Goal: Task Accomplishment & Management: Use online tool/utility

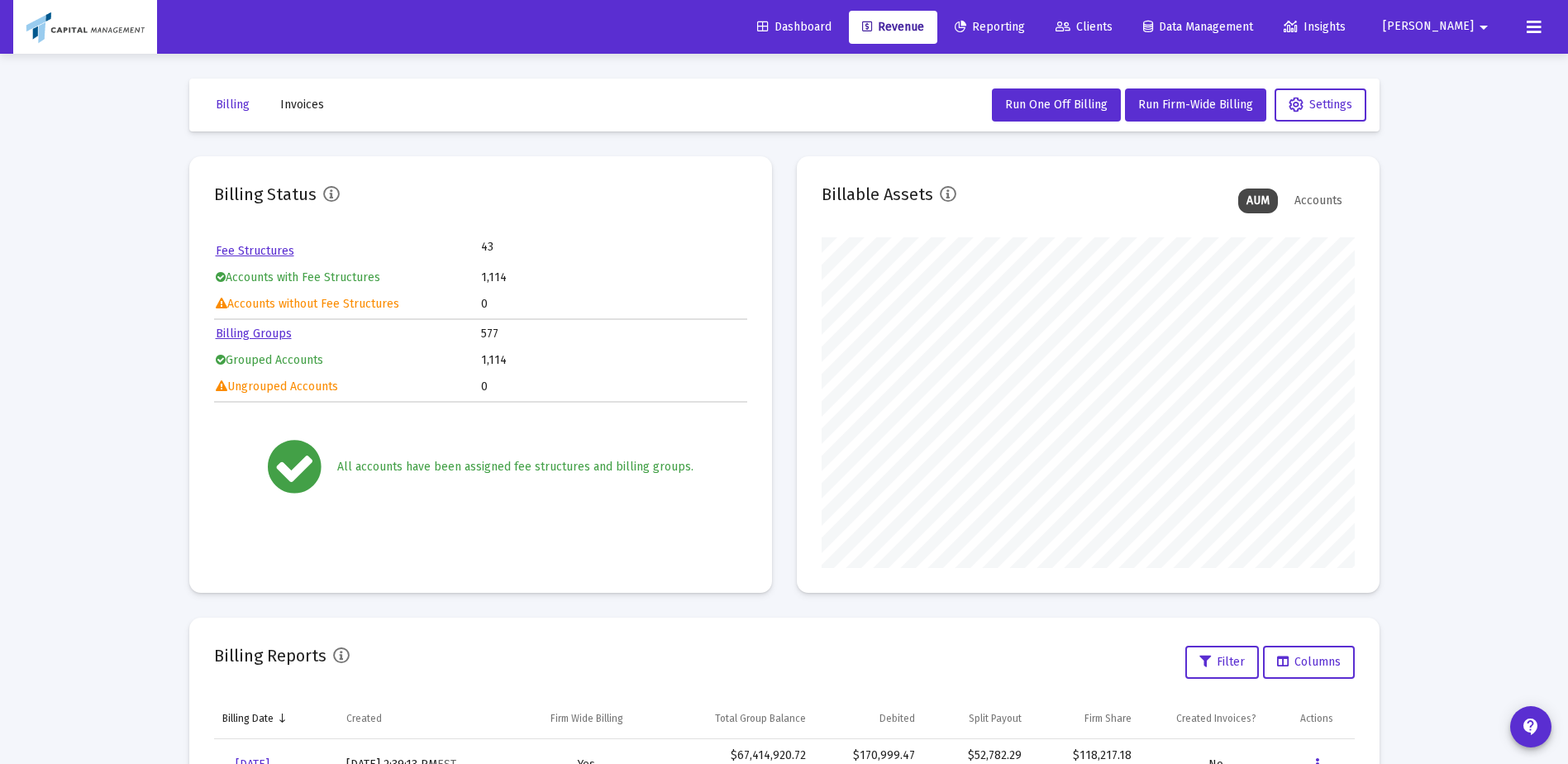
scroll to position [330, 533]
click at [1112, 30] on span "Clients" at bounding box center [1084, 27] width 57 height 14
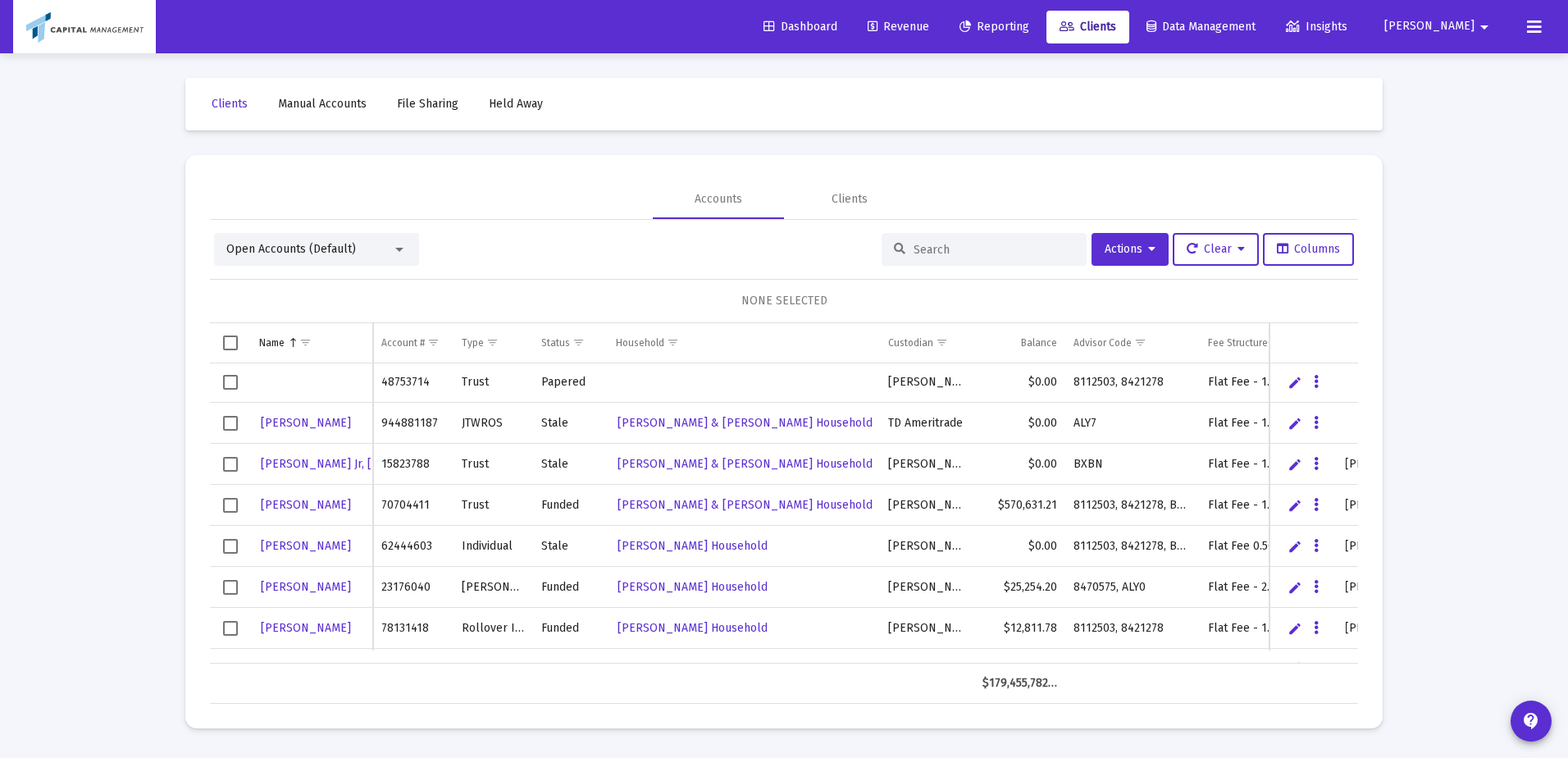
click at [961, 239] on div at bounding box center [984, 249] width 205 height 33
click at [929, 249] on input at bounding box center [994, 249] width 161 height 14
type input "pavao"
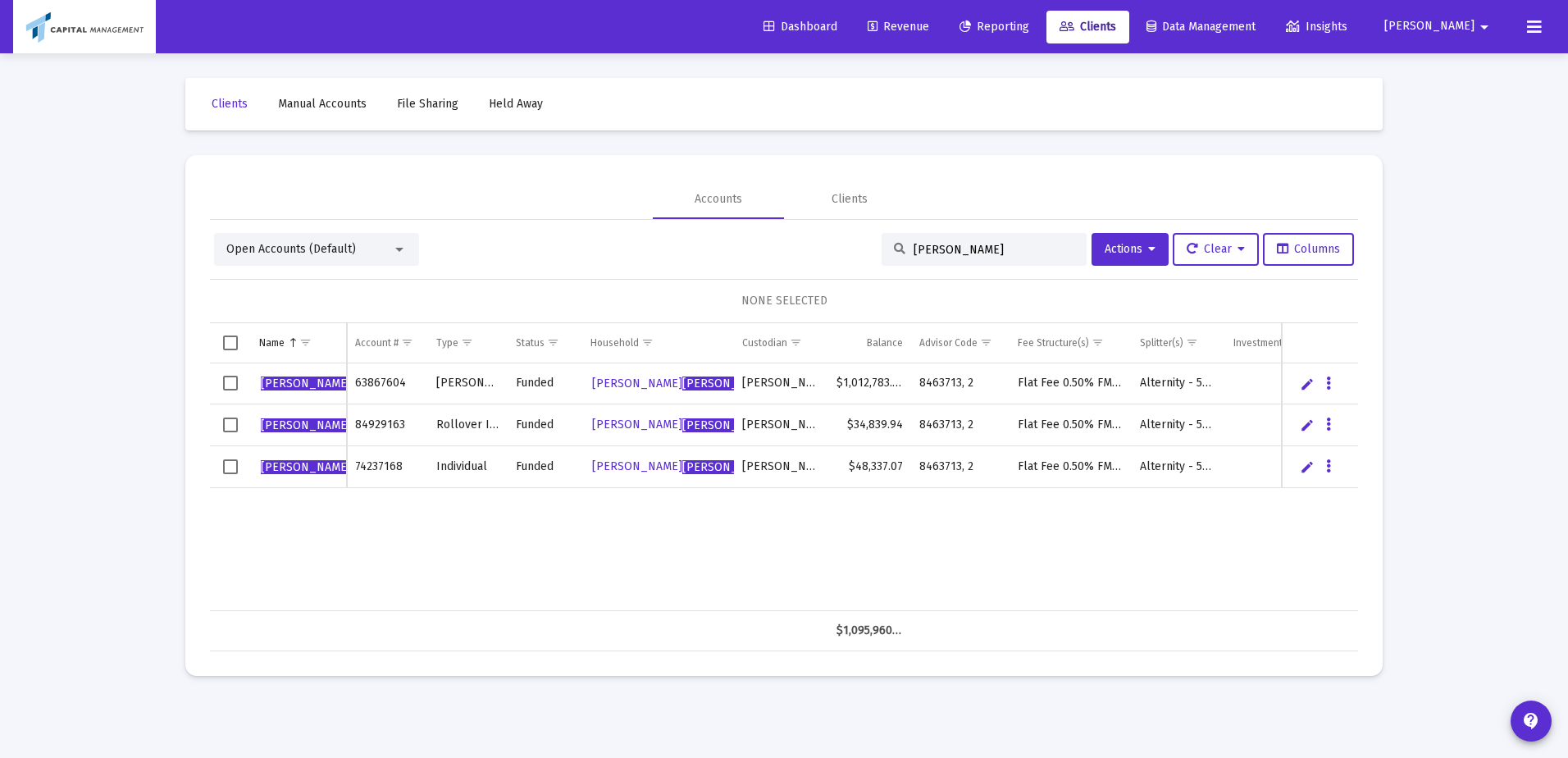
click at [237, 353] on td "Data grid" at bounding box center [230, 343] width 41 height 40
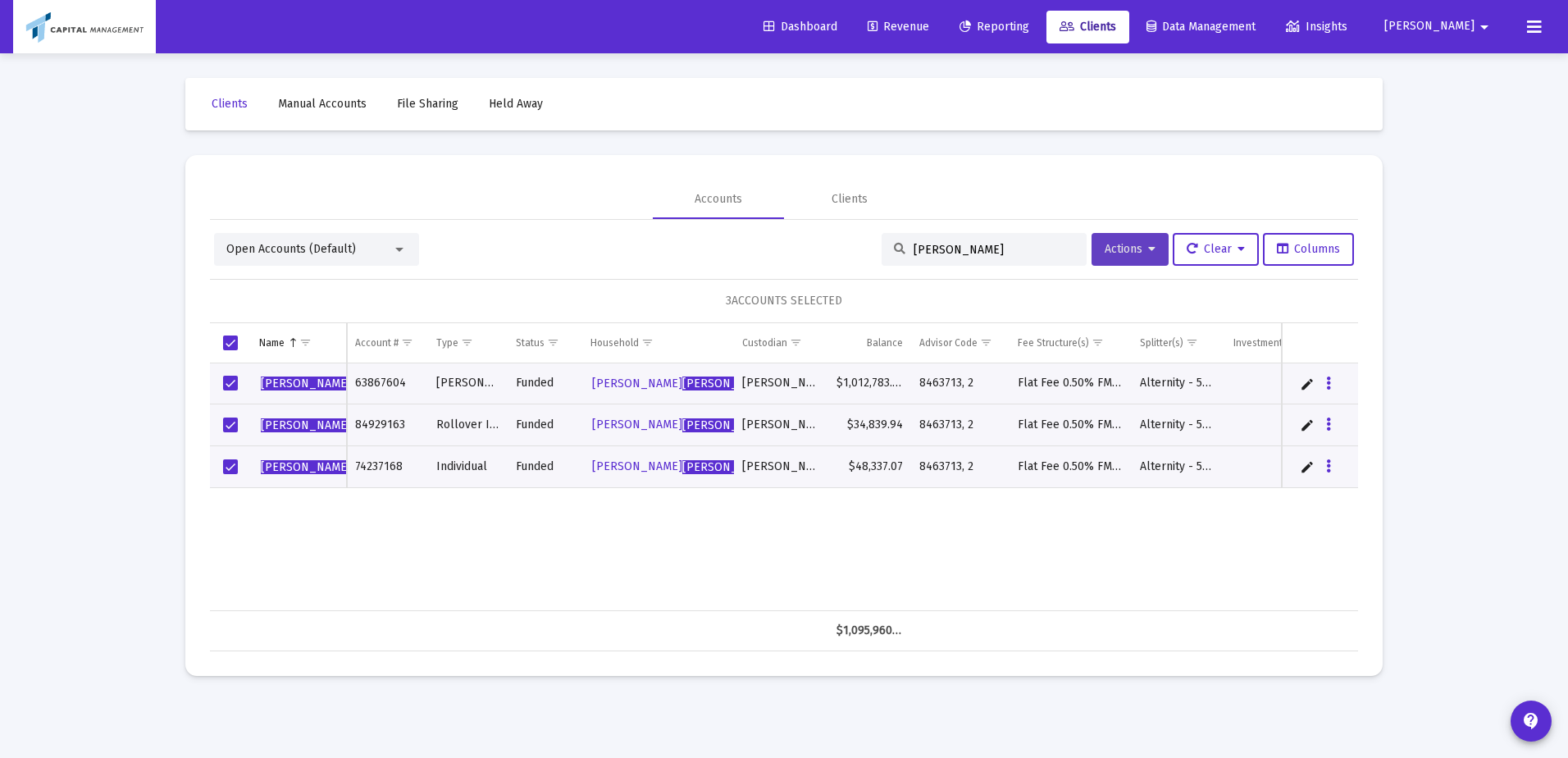
click at [1148, 249] on icon at bounding box center [1151, 249] width 7 height 12
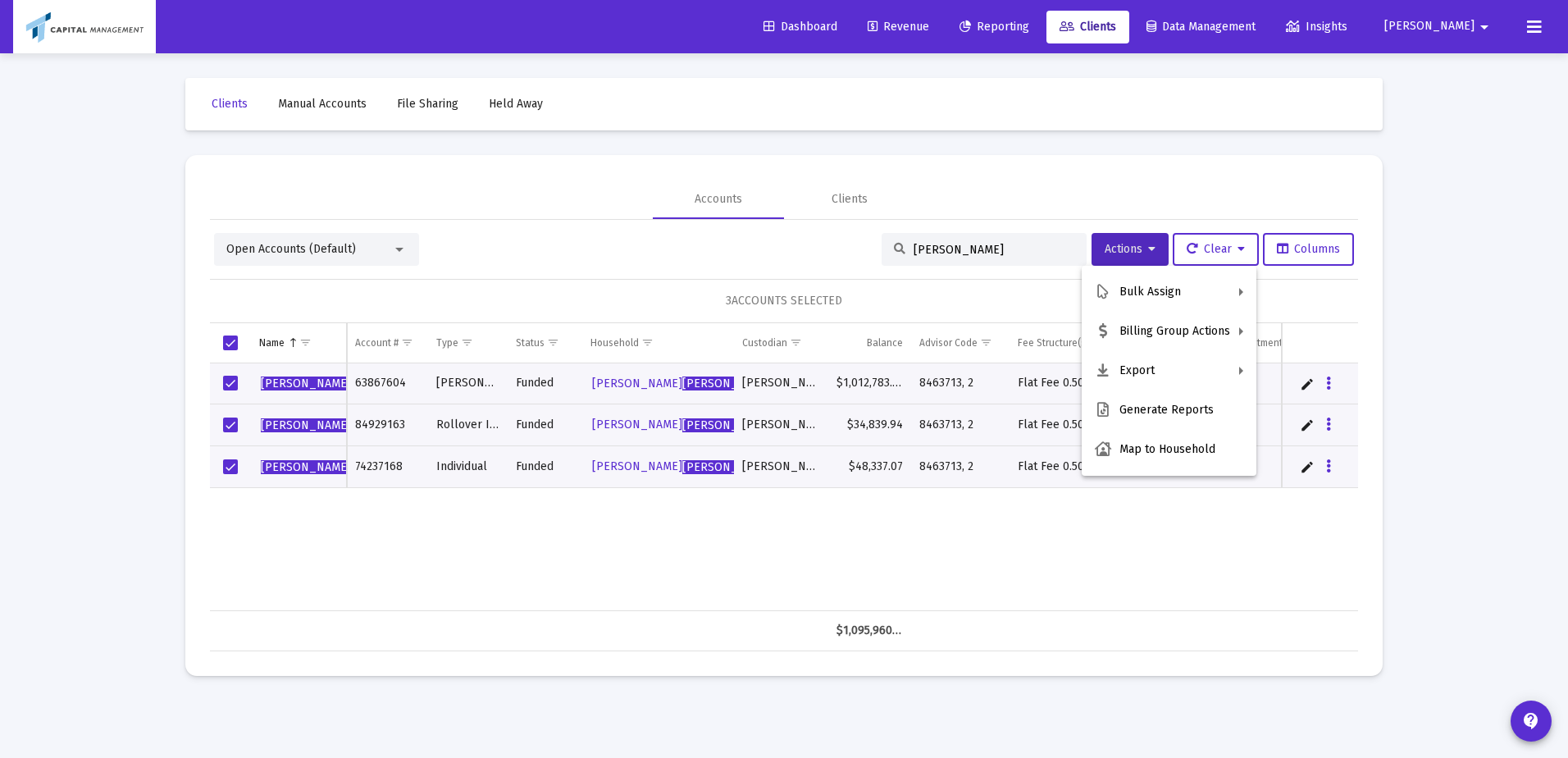
click at [947, 22] on div at bounding box center [784, 379] width 1568 height 758
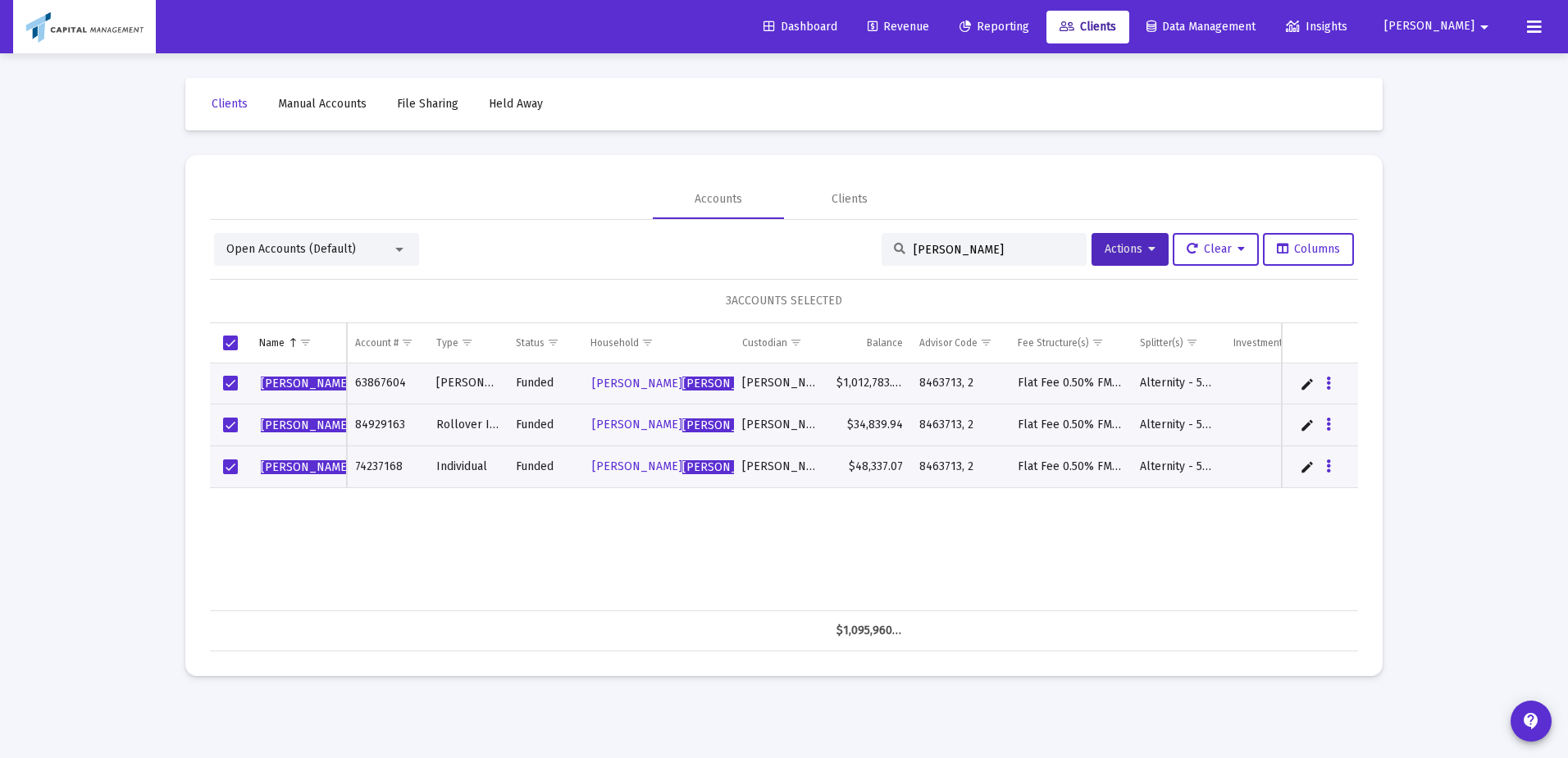
click at [929, 22] on span "Revenue" at bounding box center [898, 26] width 62 height 14
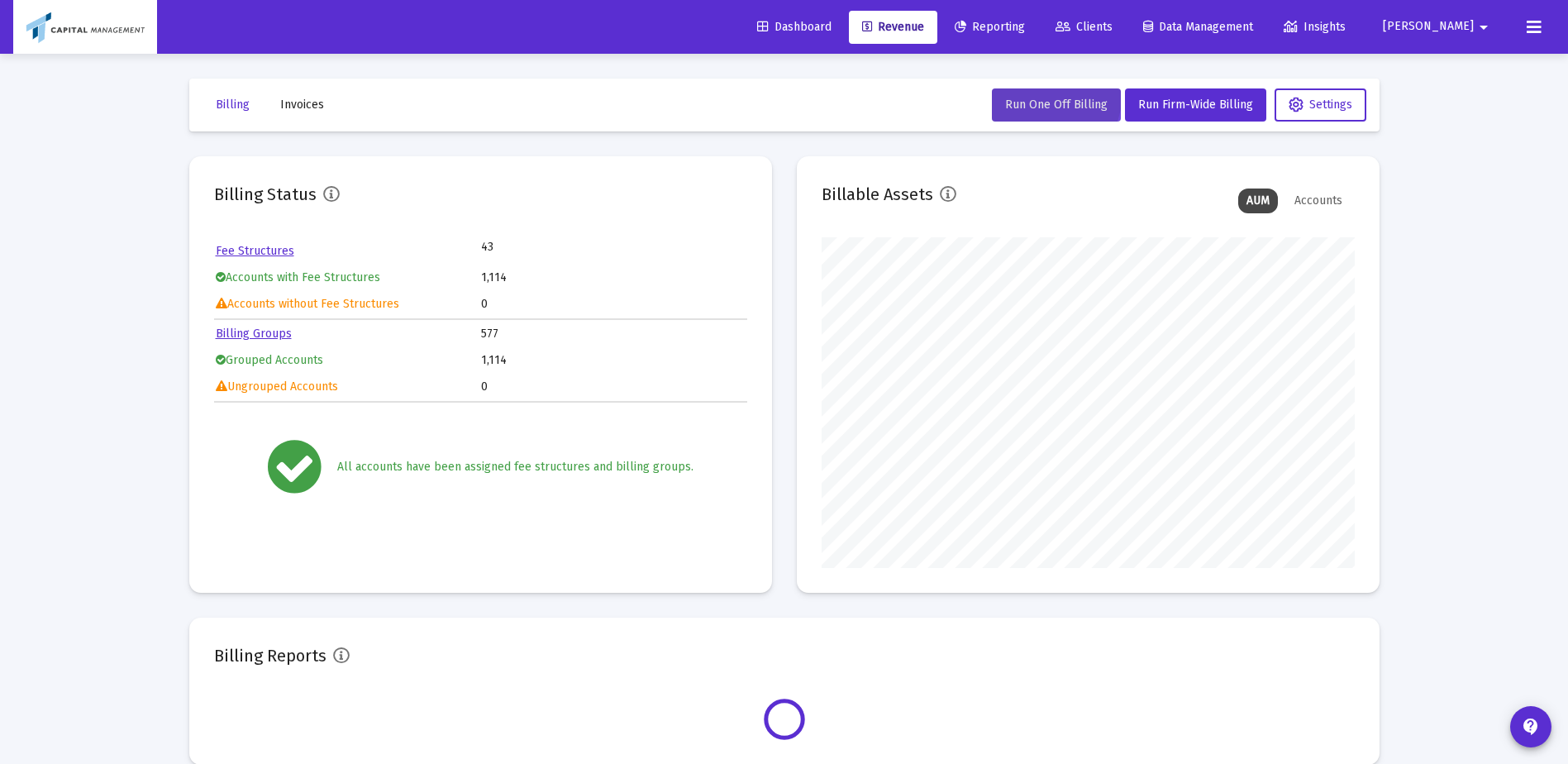
click at [1027, 91] on button "Run One Off Billing" at bounding box center [1056, 105] width 129 height 33
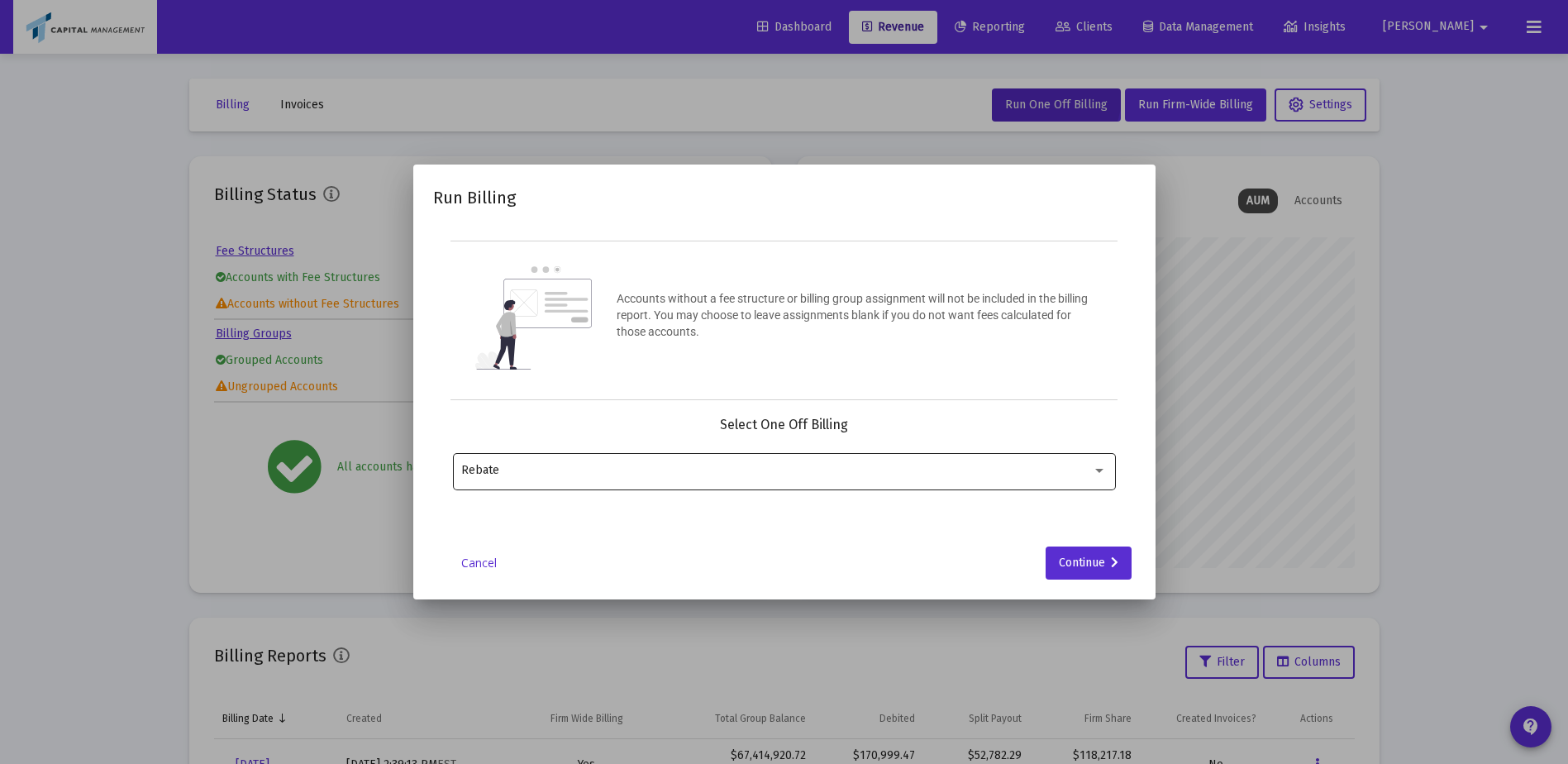
click at [826, 428] on div "Select One Off Billing" at bounding box center [784, 425] width 663 height 17
click at [818, 452] on div "Rebate" at bounding box center [784, 470] width 646 height 41
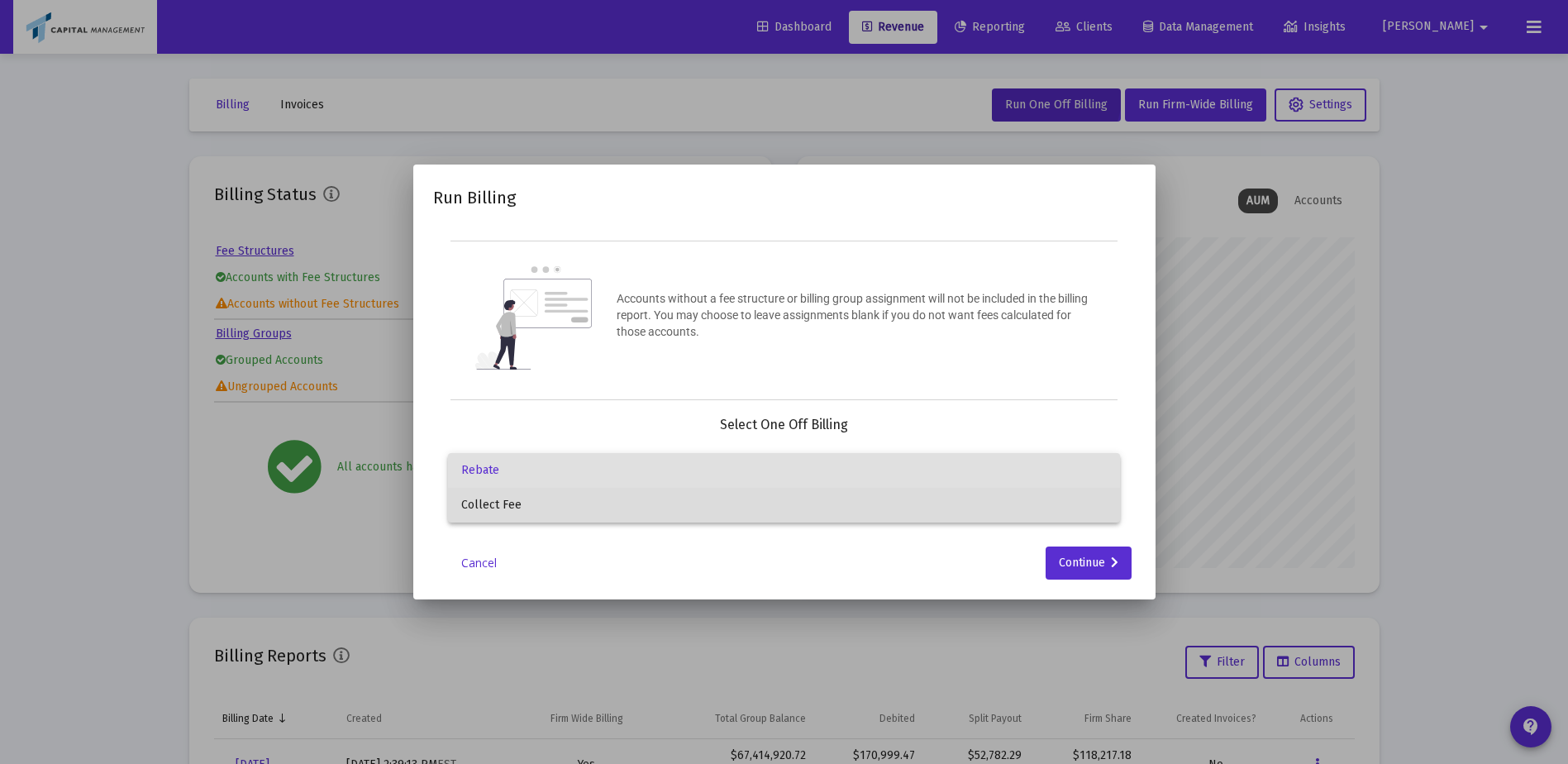
click at [754, 492] on span "Collect Fee" at bounding box center [784, 505] width 646 height 35
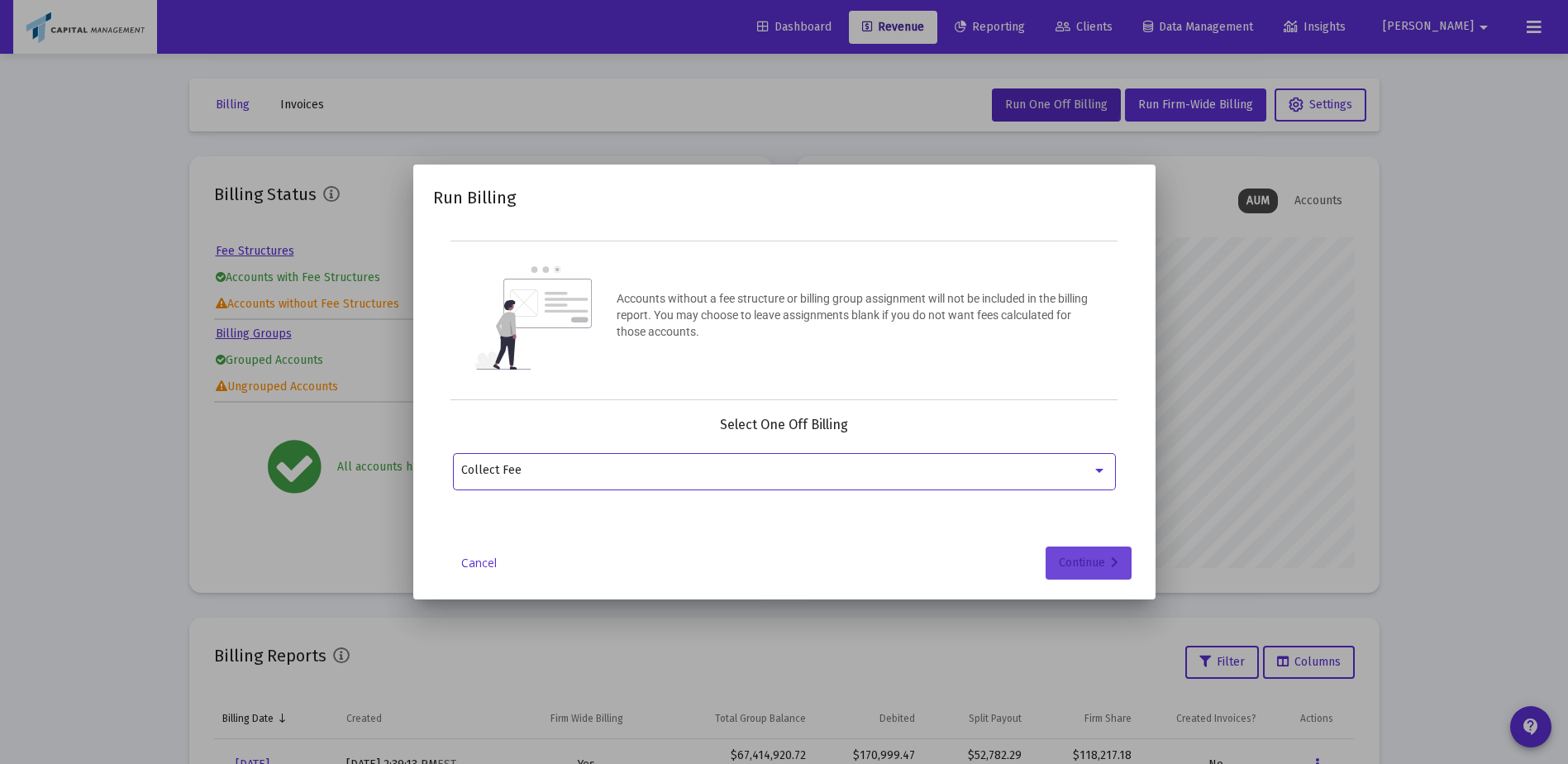
click at [1077, 558] on div "Continue" at bounding box center [1089, 563] width 60 height 33
drag, startPoint x: 614, startPoint y: 446, endPoint x: 606, endPoint y: 468, distance: 23.4
click at [611, 451] on div "Select Billing Groups Select Billing Groups arrow_drop_down" at bounding box center [784, 463] width 663 height 92
click at [601, 472] on input "Selection" at bounding box center [774, 470] width 626 height 13
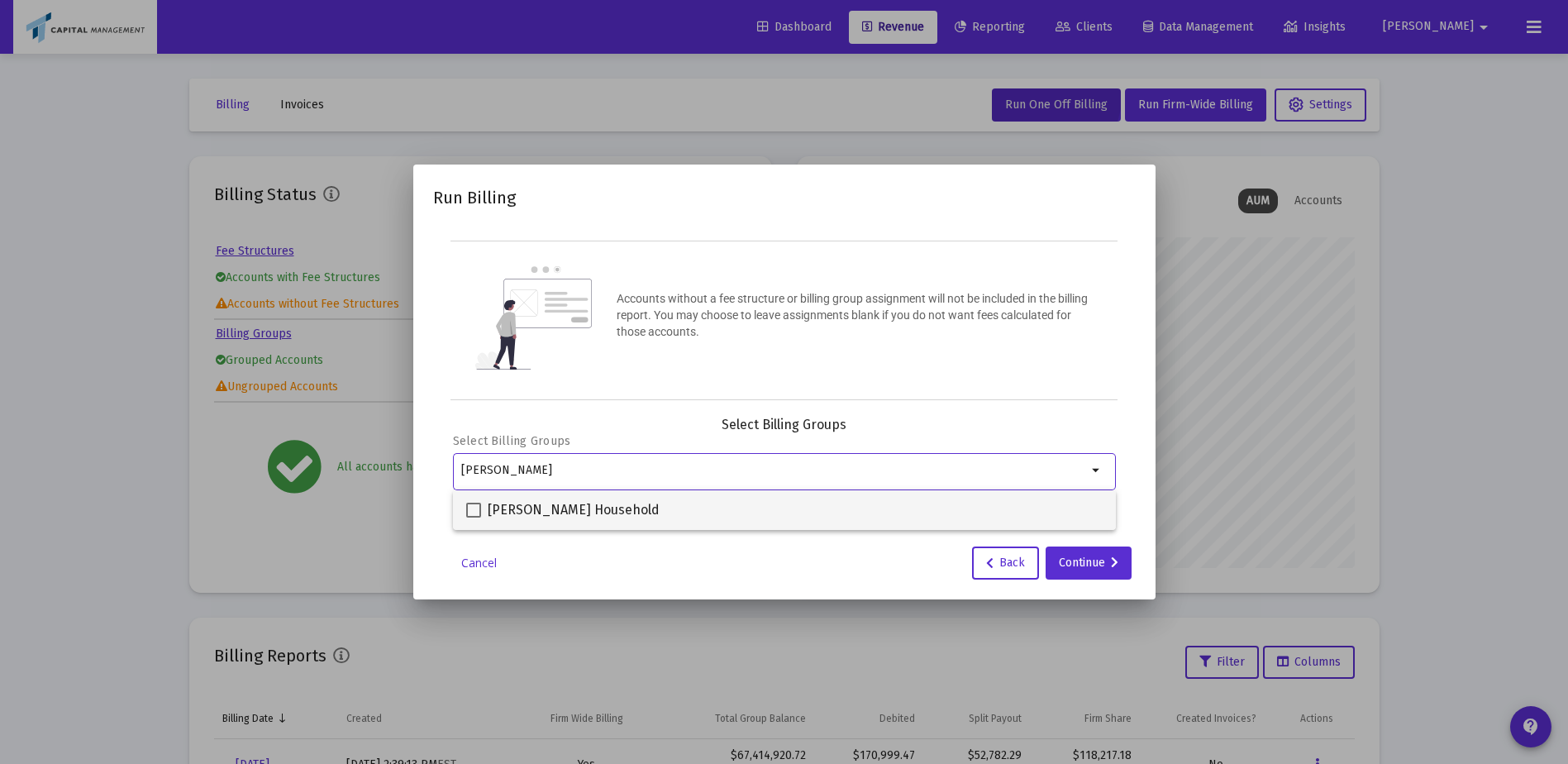
type input "pavao"
click at [609, 502] on span "[PERSON_NAME] Household" at bounding box center [573, 510] width 172 height 20
click at [473, 518] on input "[PERSON_NAME] Household" at bounding box center [472, 518] width 1 height 1
checkbox input "true"
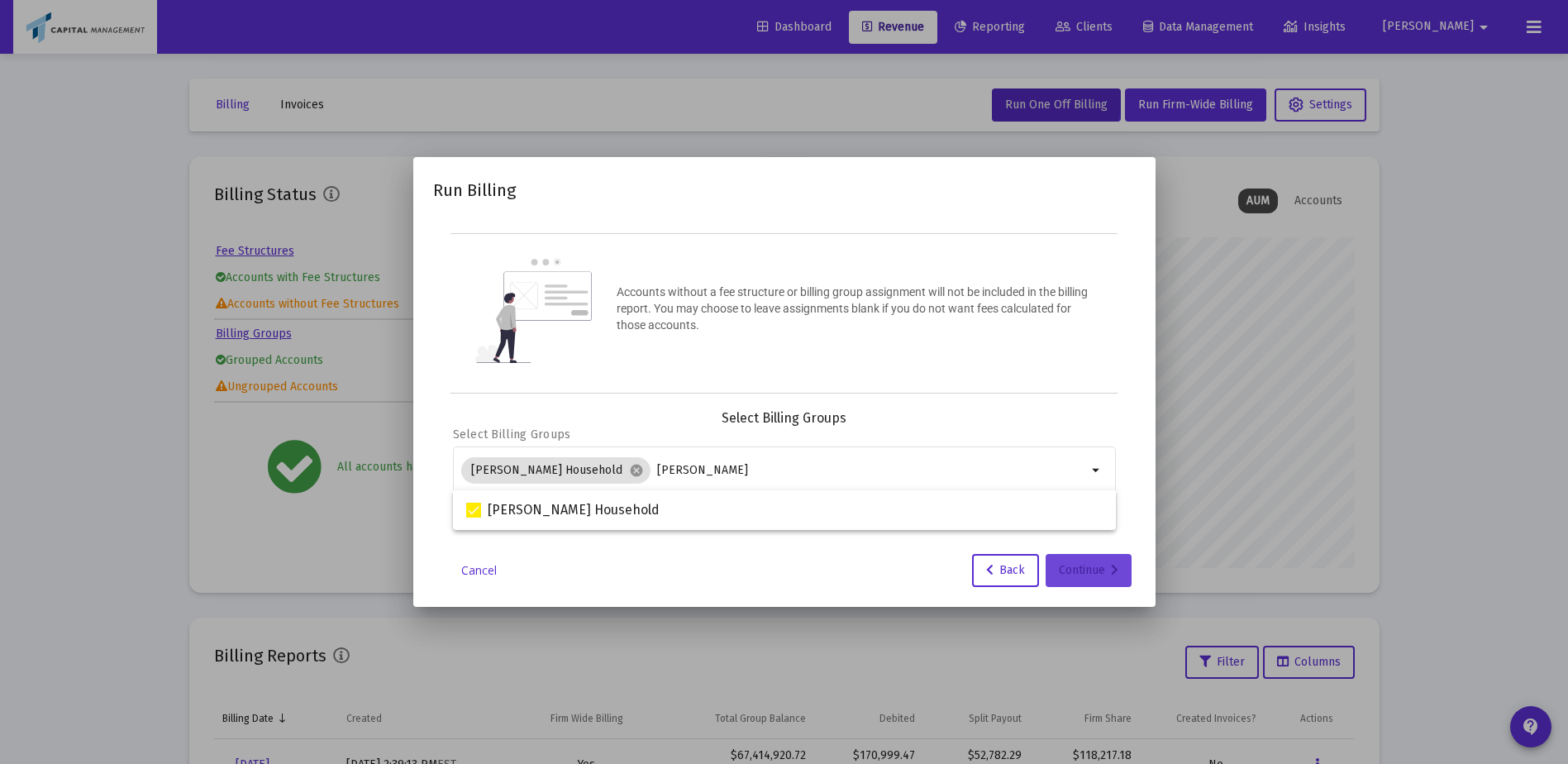
click at [1085, 583] on div "Continue" at bounding box center [1089, 571] width 60 height 33
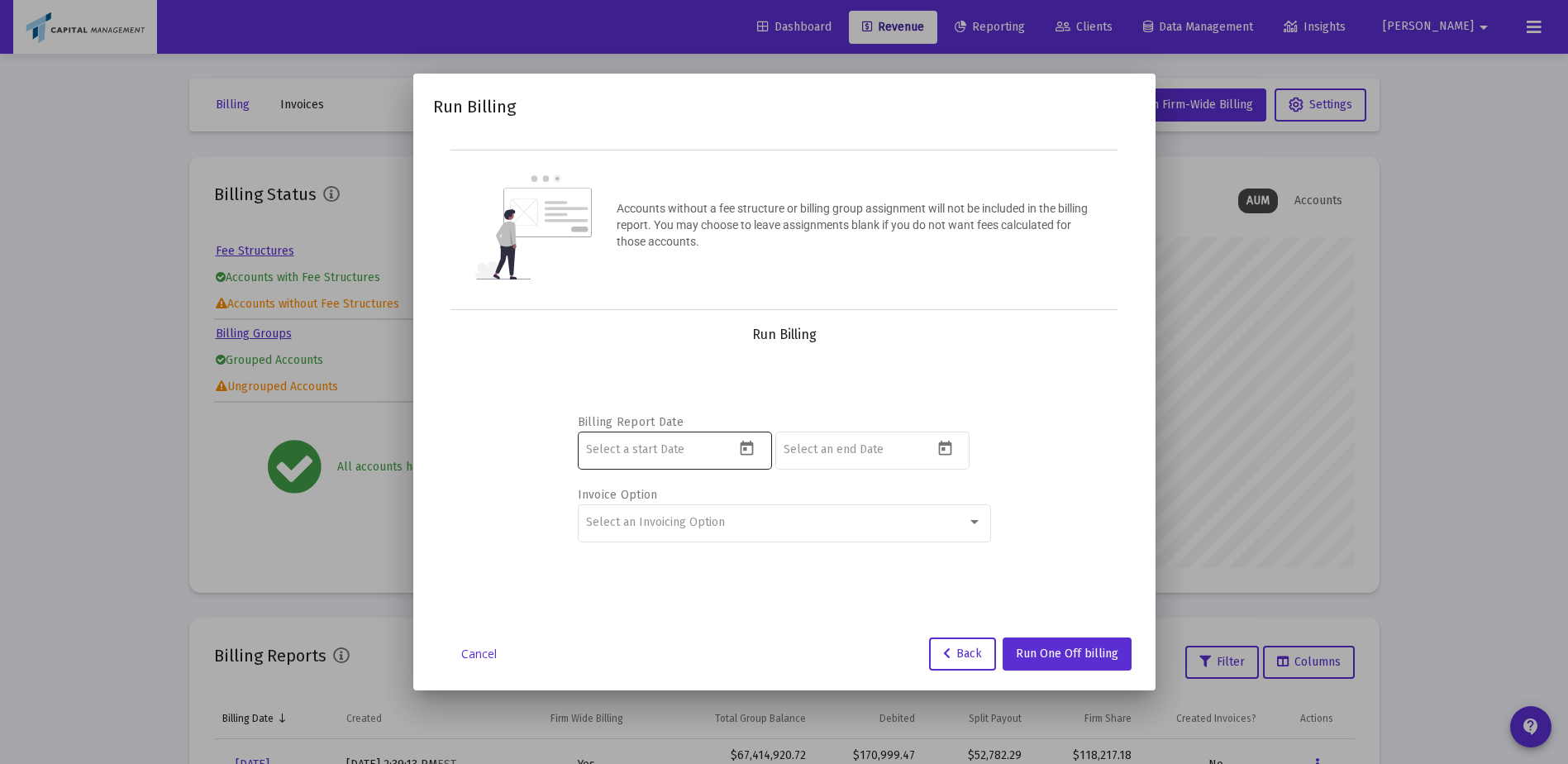
click at [753, 445] on icon "Open calendar" at bounding box center [747, 449] width 13 height 15
click at [648, 277] on div "1" at bounding box center [634, 279] width 30 height 30
type input "2025-09-01"
click at [939, 445] on icon "Open calendar" at bounding box center [945, 449] width 13 height 15
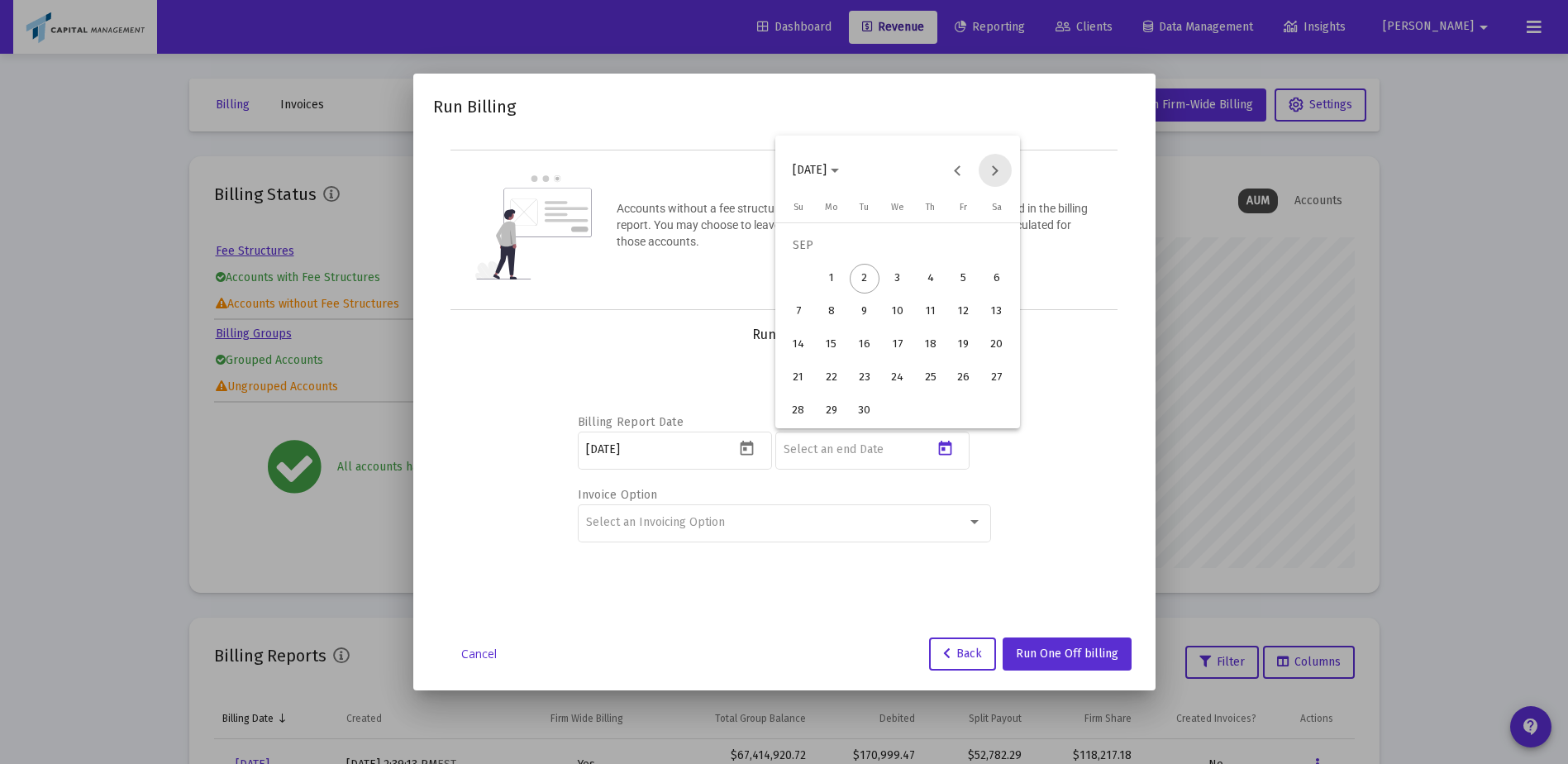
click at [1001, 173] on button "Next month" at bounding box center [995, 171] width 33 height 33
click at [798, 404] on div "30" at bounding box center [799, 411] width 30 height 30
type input "2025-11-30"
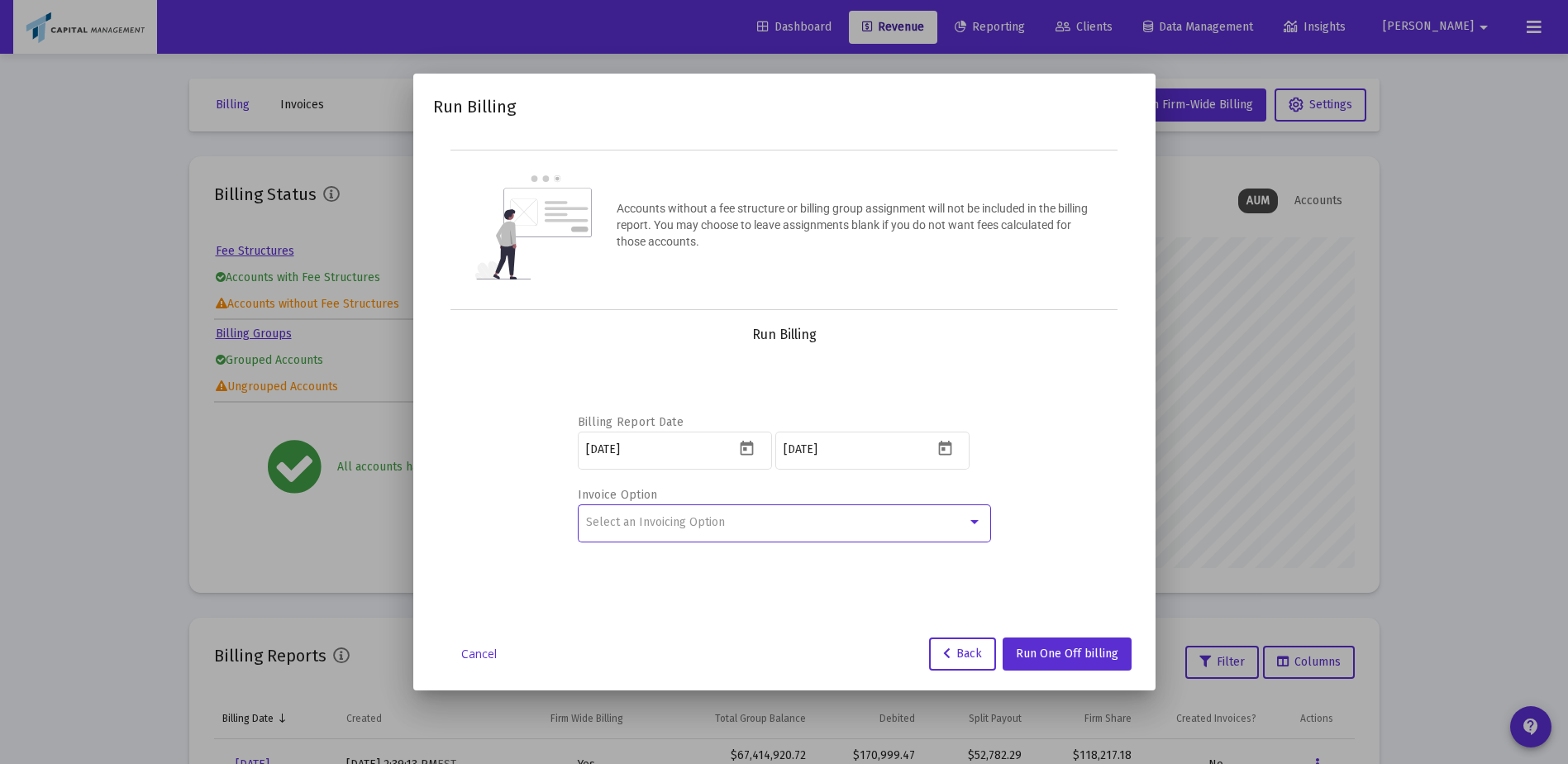
click at [961, 519] on div "Select an Invoicing Option" at bounding box center [776, 523] width 381 height 13
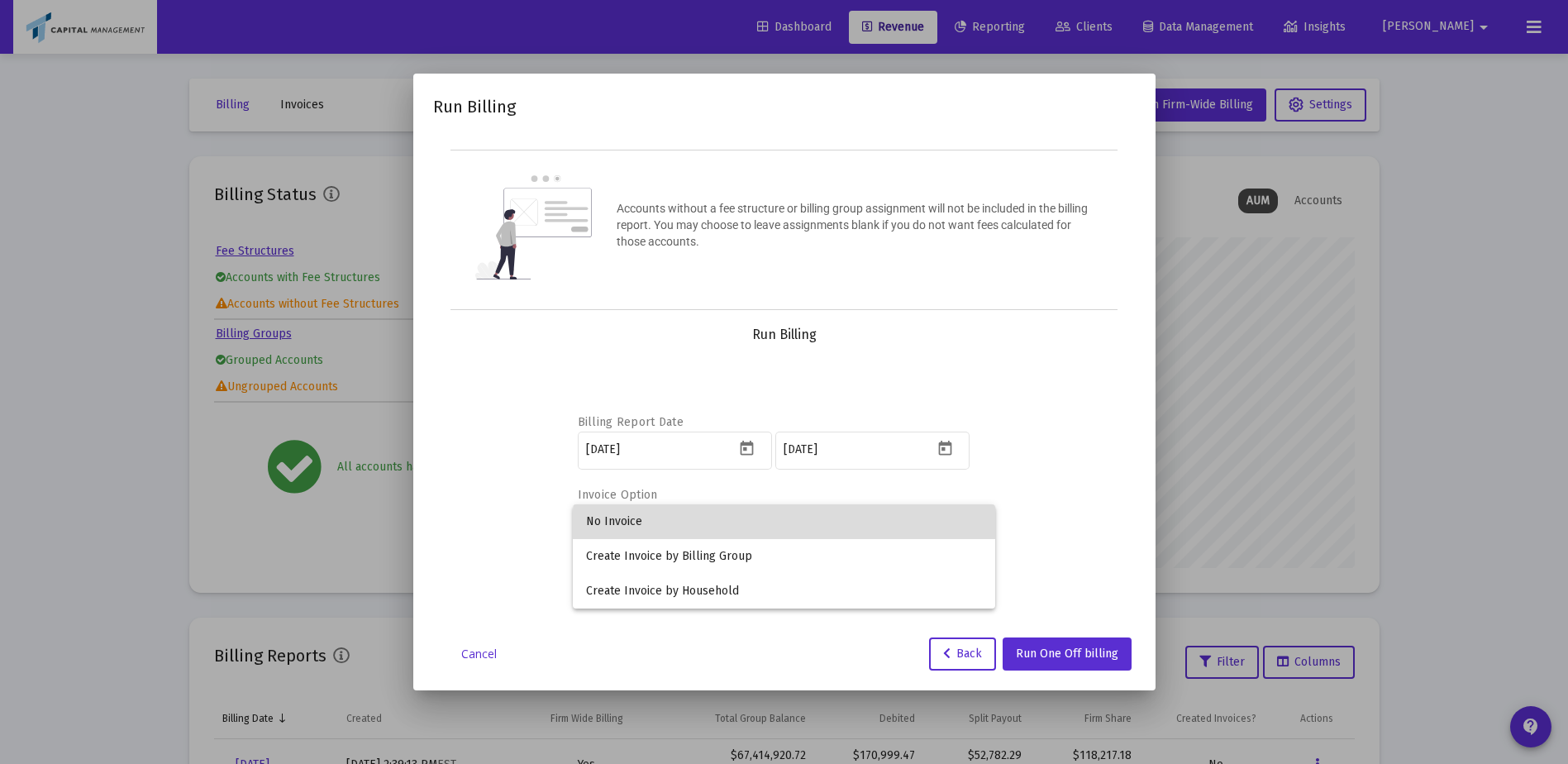
click at [880, 530] on span "No Invoice" at bounding box center [784, 522] width 396 height 35
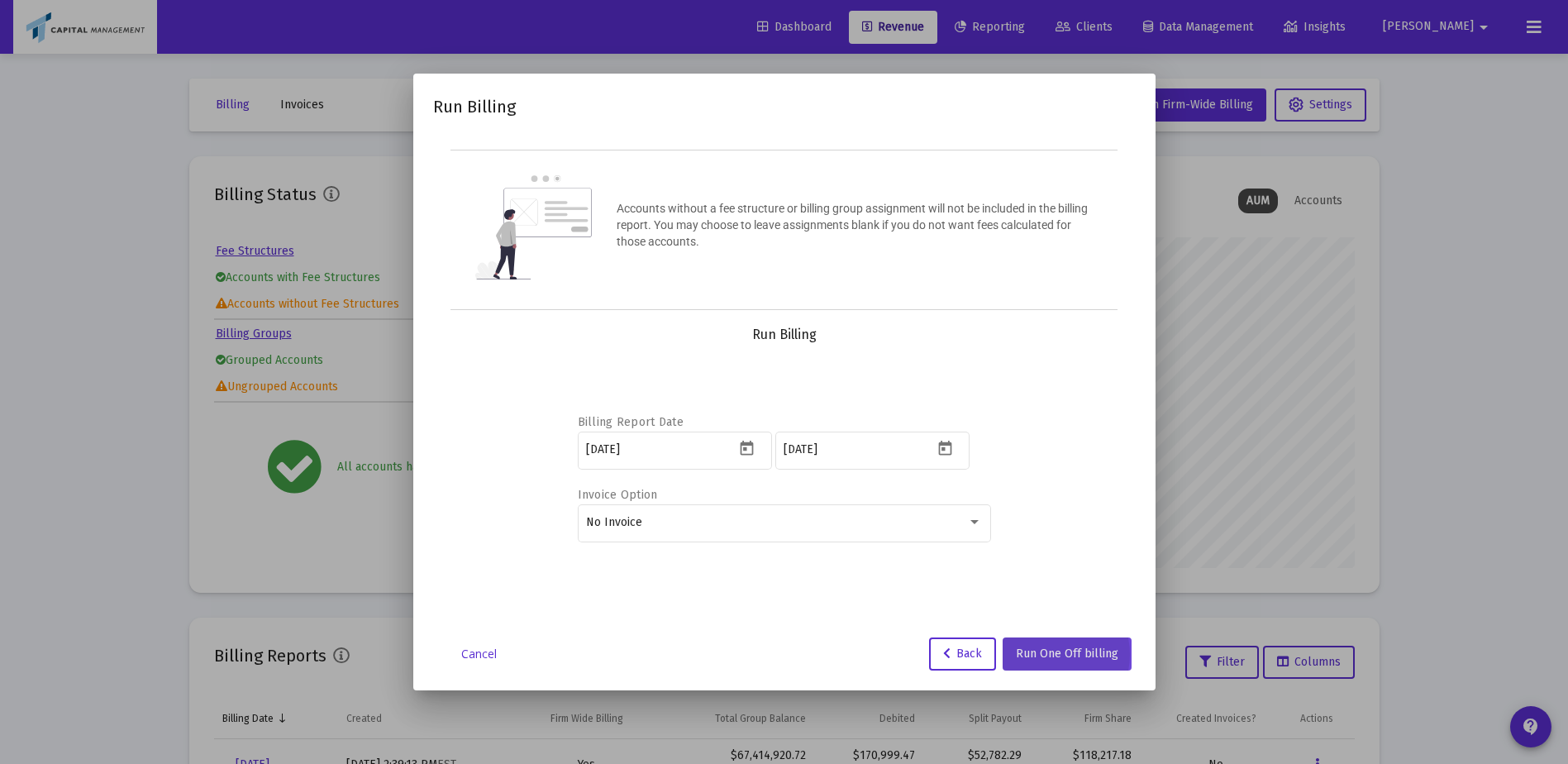
click at [1050, 654] on span "Run One Off billing" at bounding box center [1066, 653] width 102 height 14
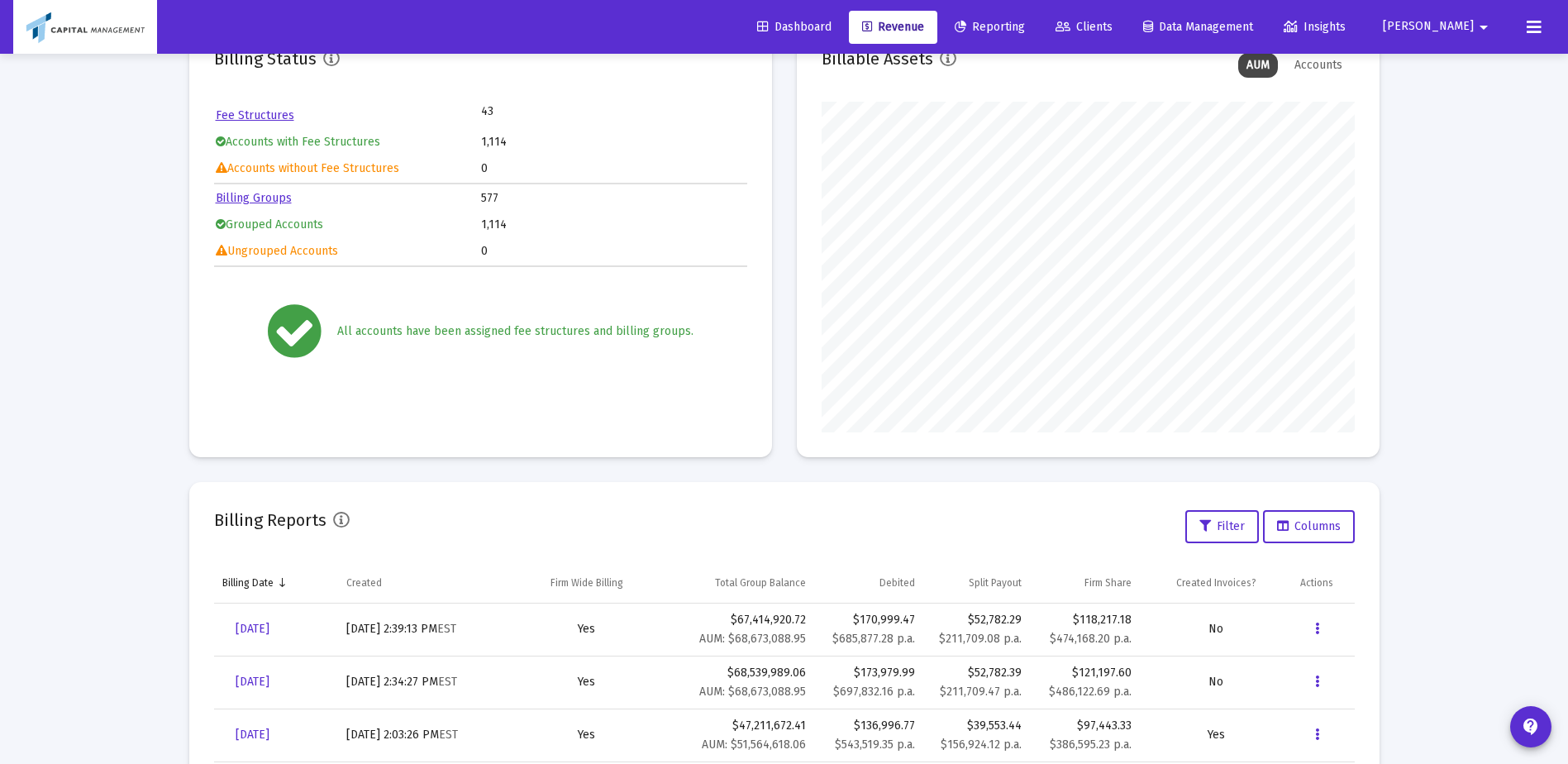
scroll to position [275, 0]
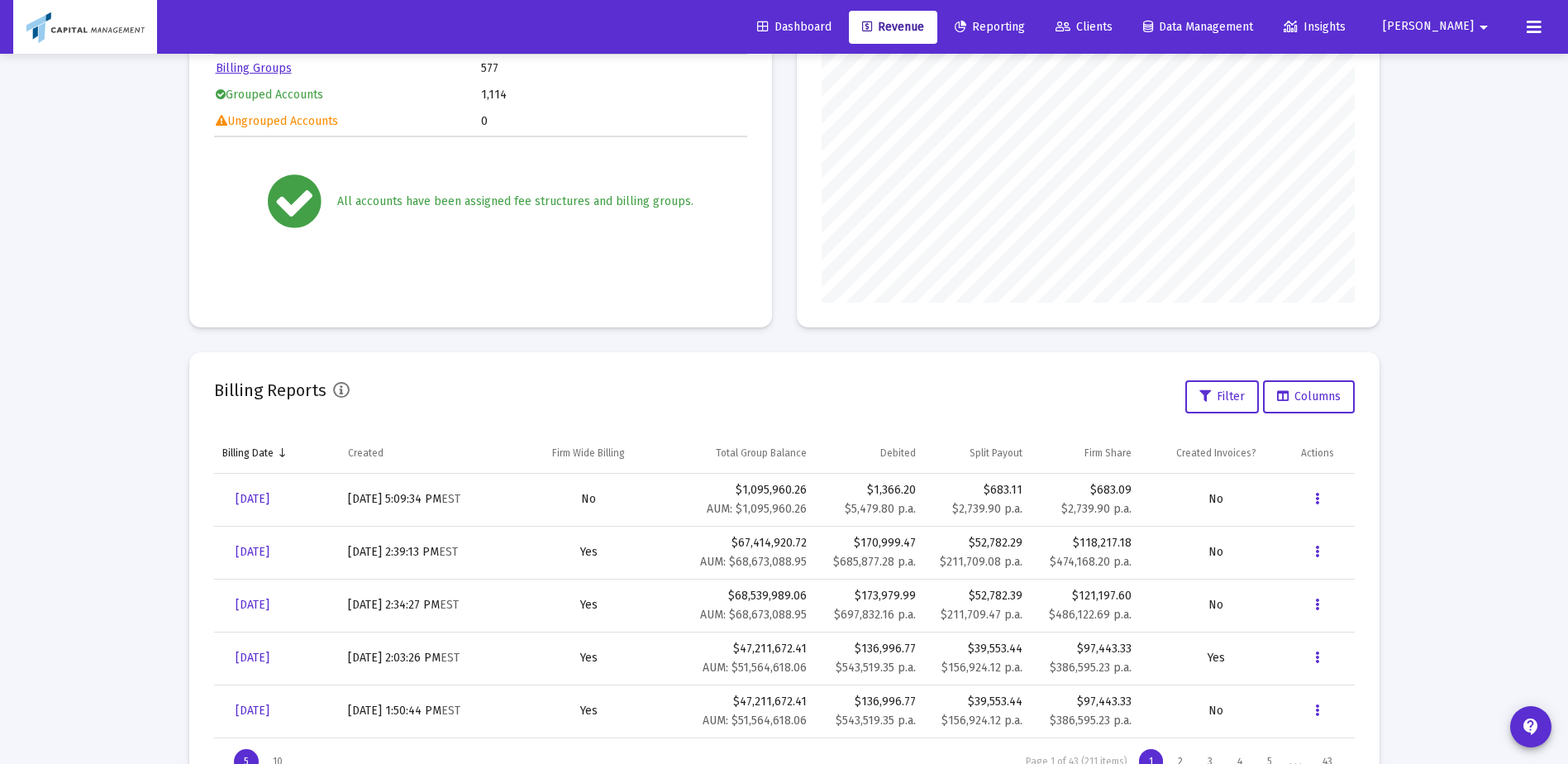
scroll to position [330, 533]
click at [279, 506] on link "[DATE]" at bounding box center [252, 499] width 61 height 33
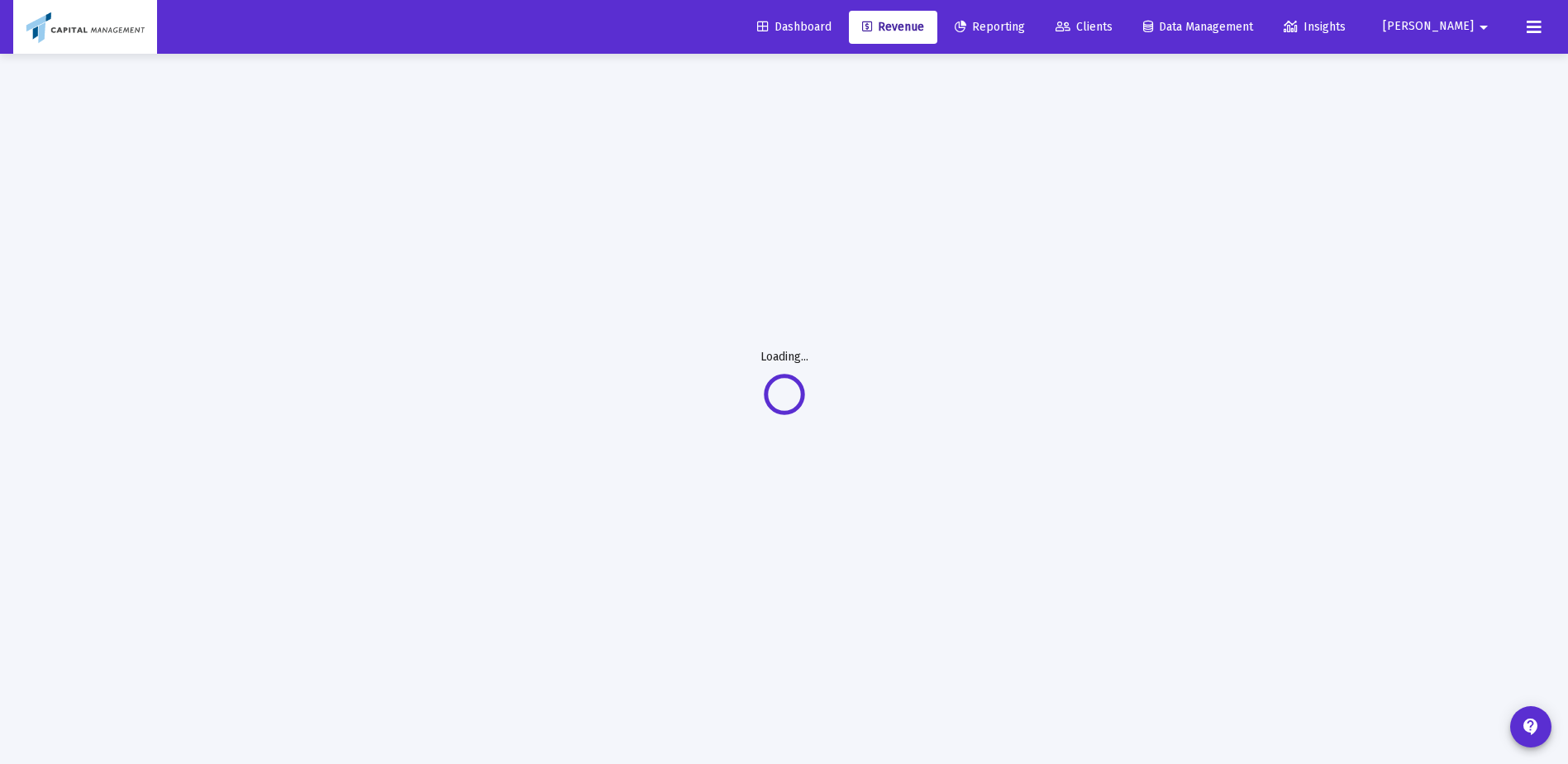
scroll to position [54, 0]
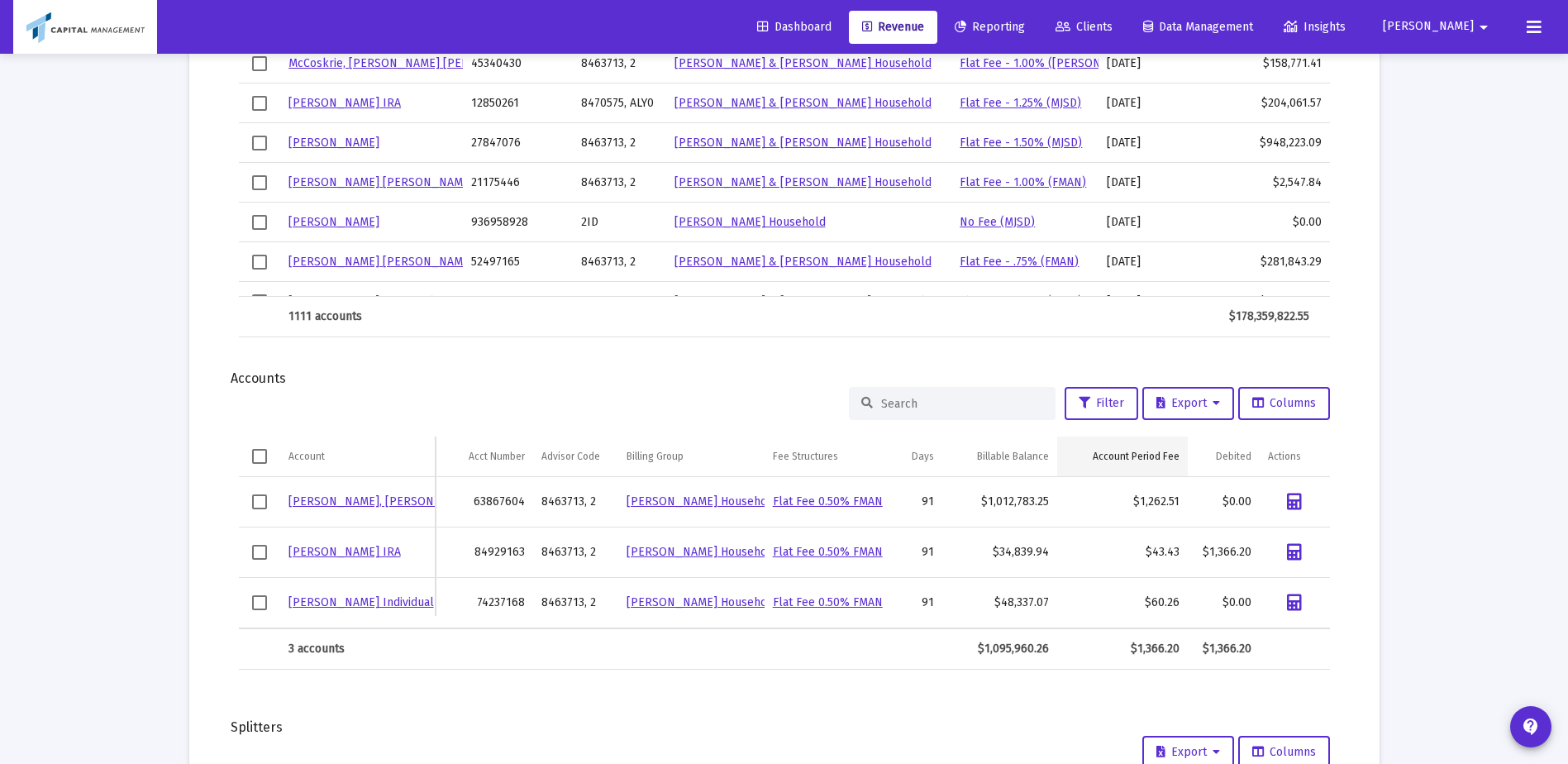
scroll to position [605, 0]
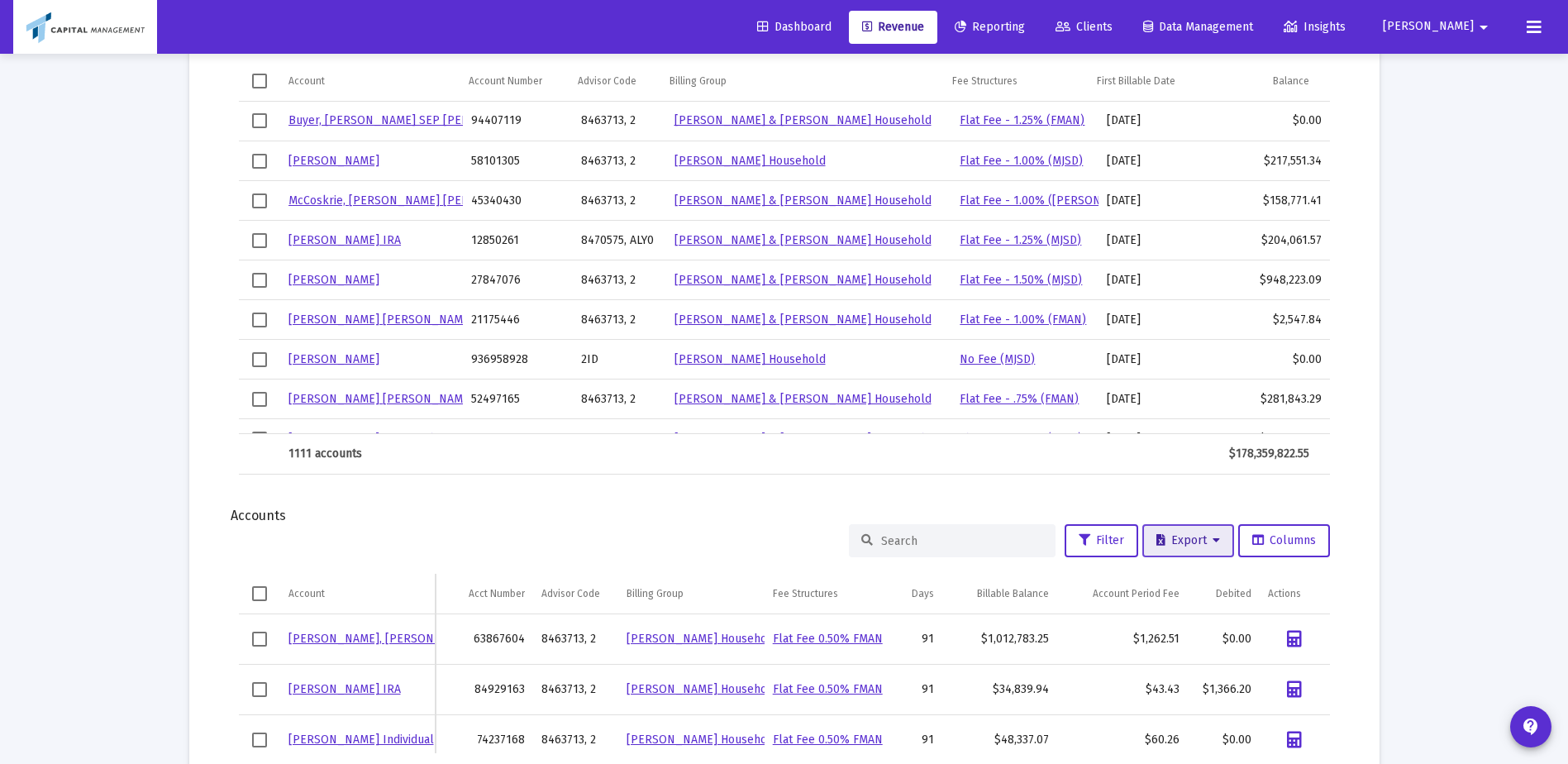
click at [1209, 536] on span "Export" at bounding box center [1188, 540] width 64 height 14
click at [1182, 596] on button "Export All Rows" at bounding box center [1191, 584] width 112 height 40
click at [1025, 31] on span "Reporting" at bounding box center [990, 27] width 70 height 14
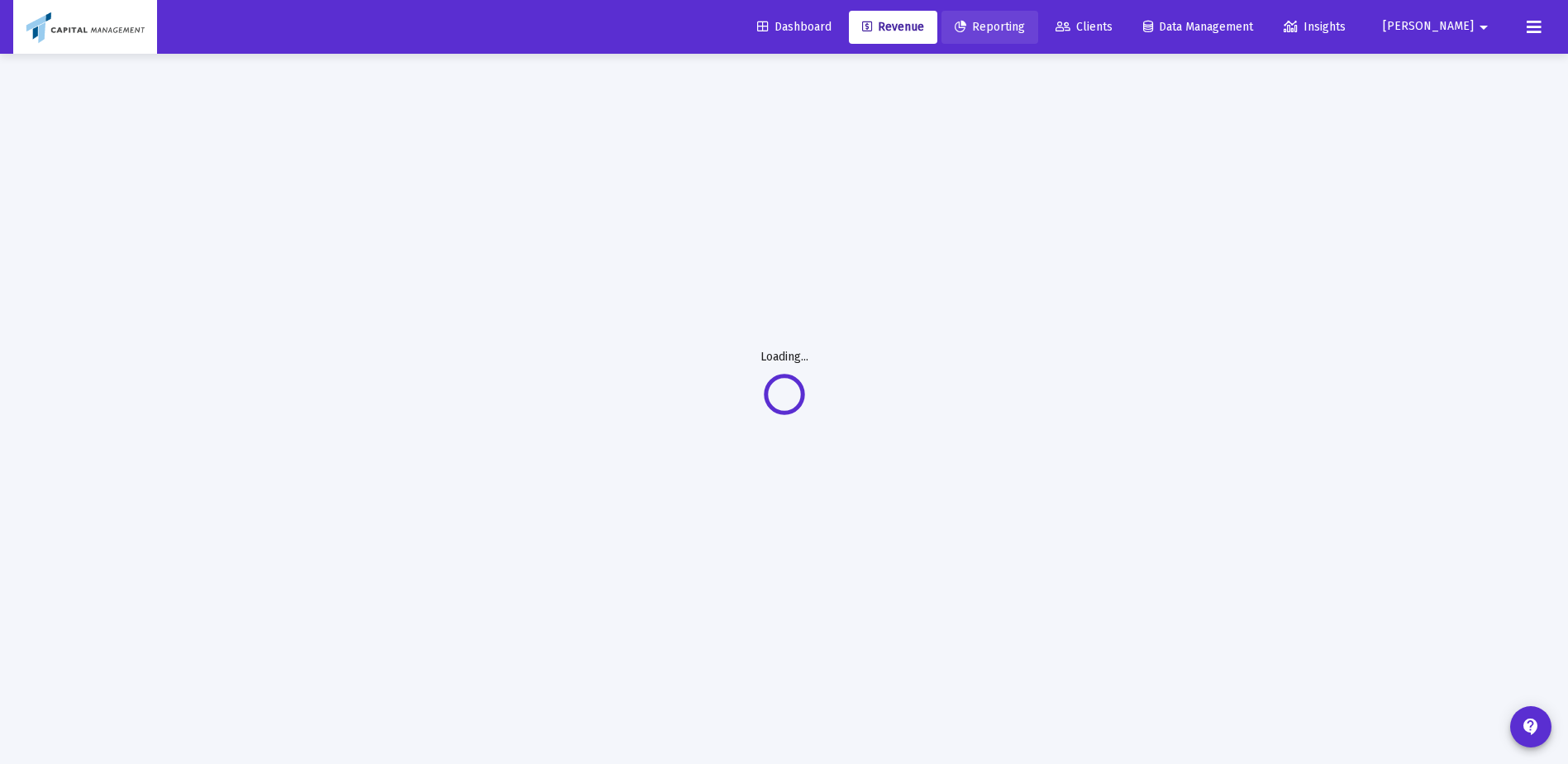
scroll to position [54, 0]
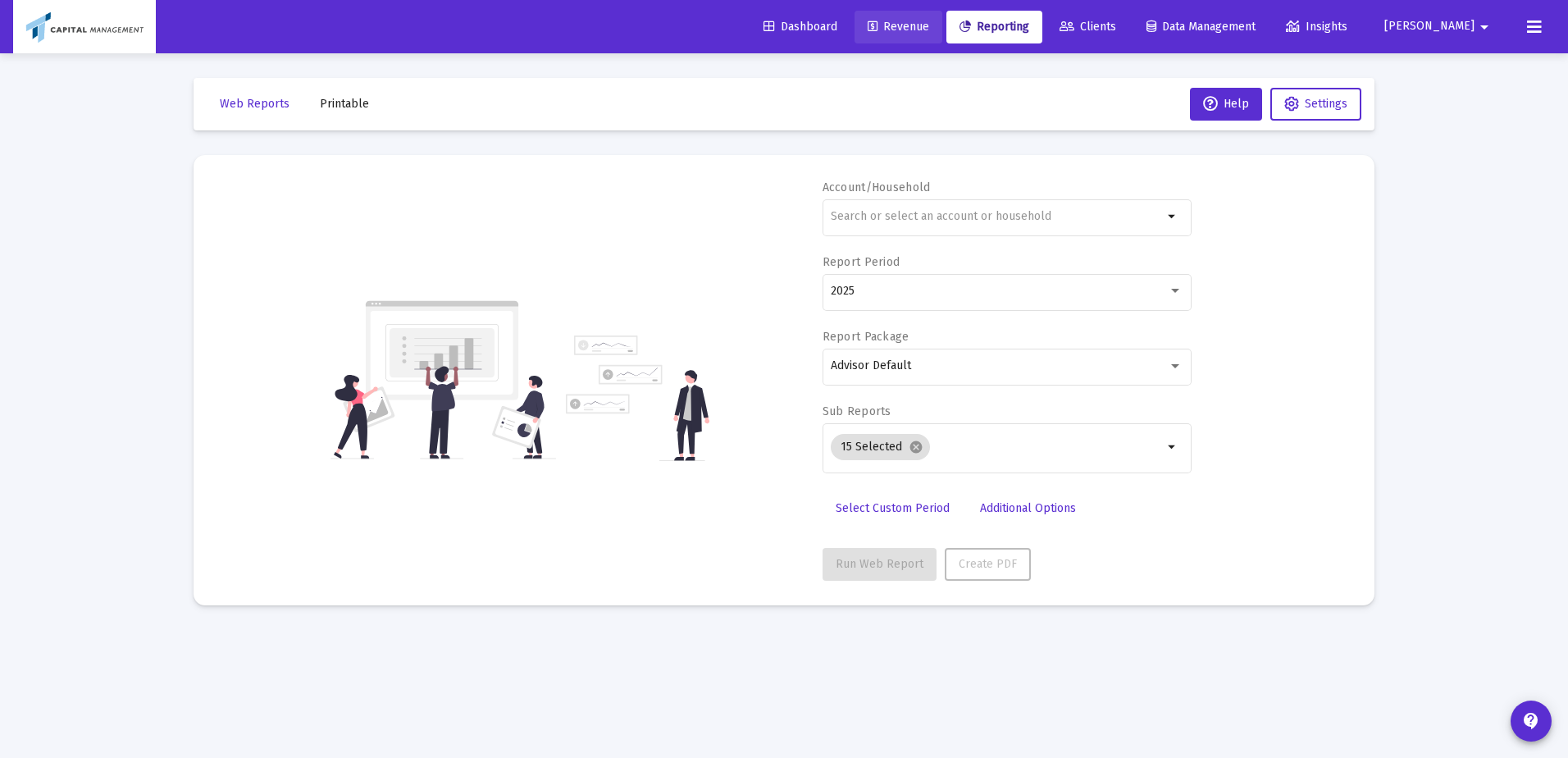
click at [942, 40] on link "Revenue" at bounding box center [898, 27] width 87 height 33
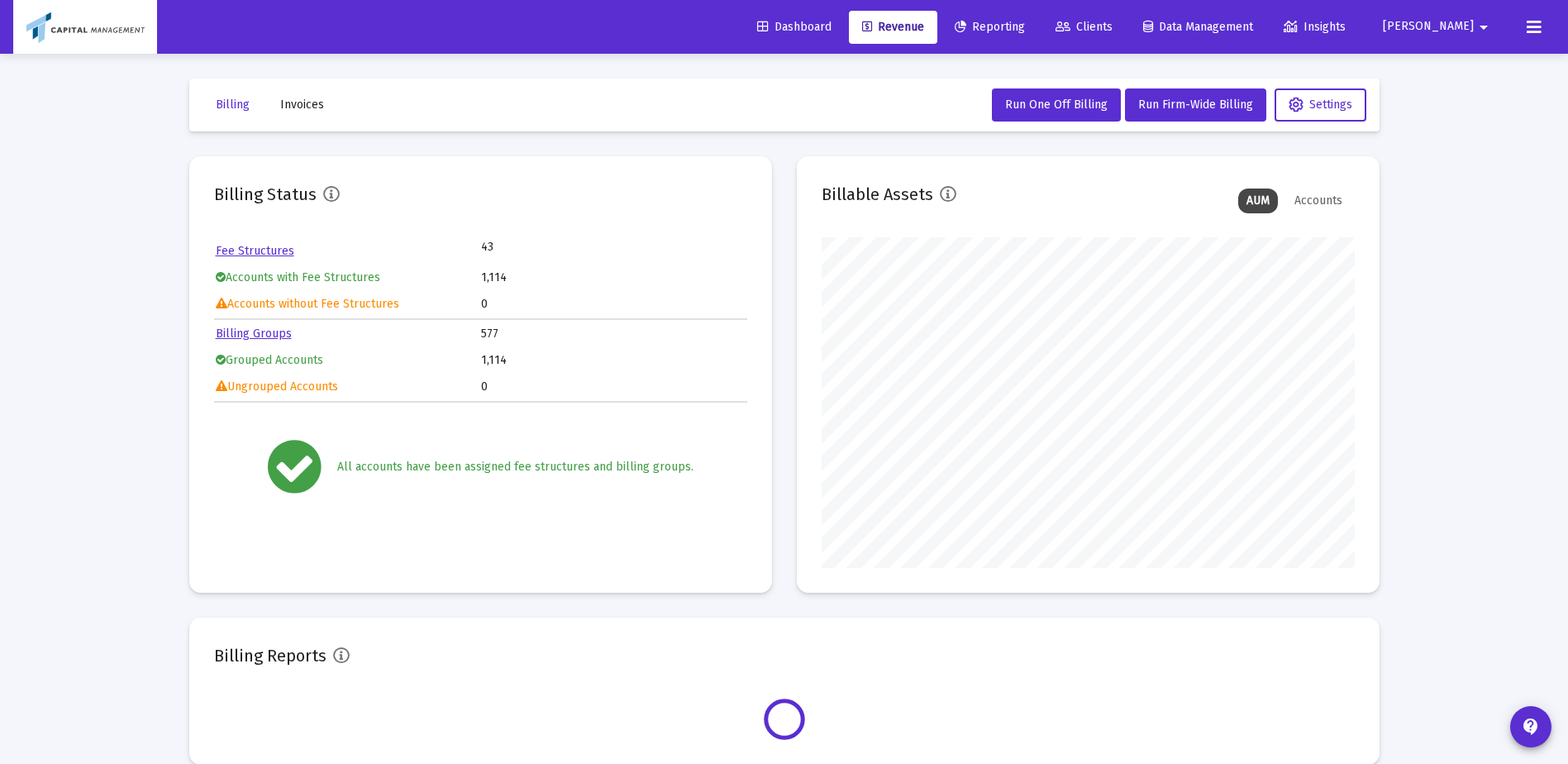
scroll to position [330, 533]
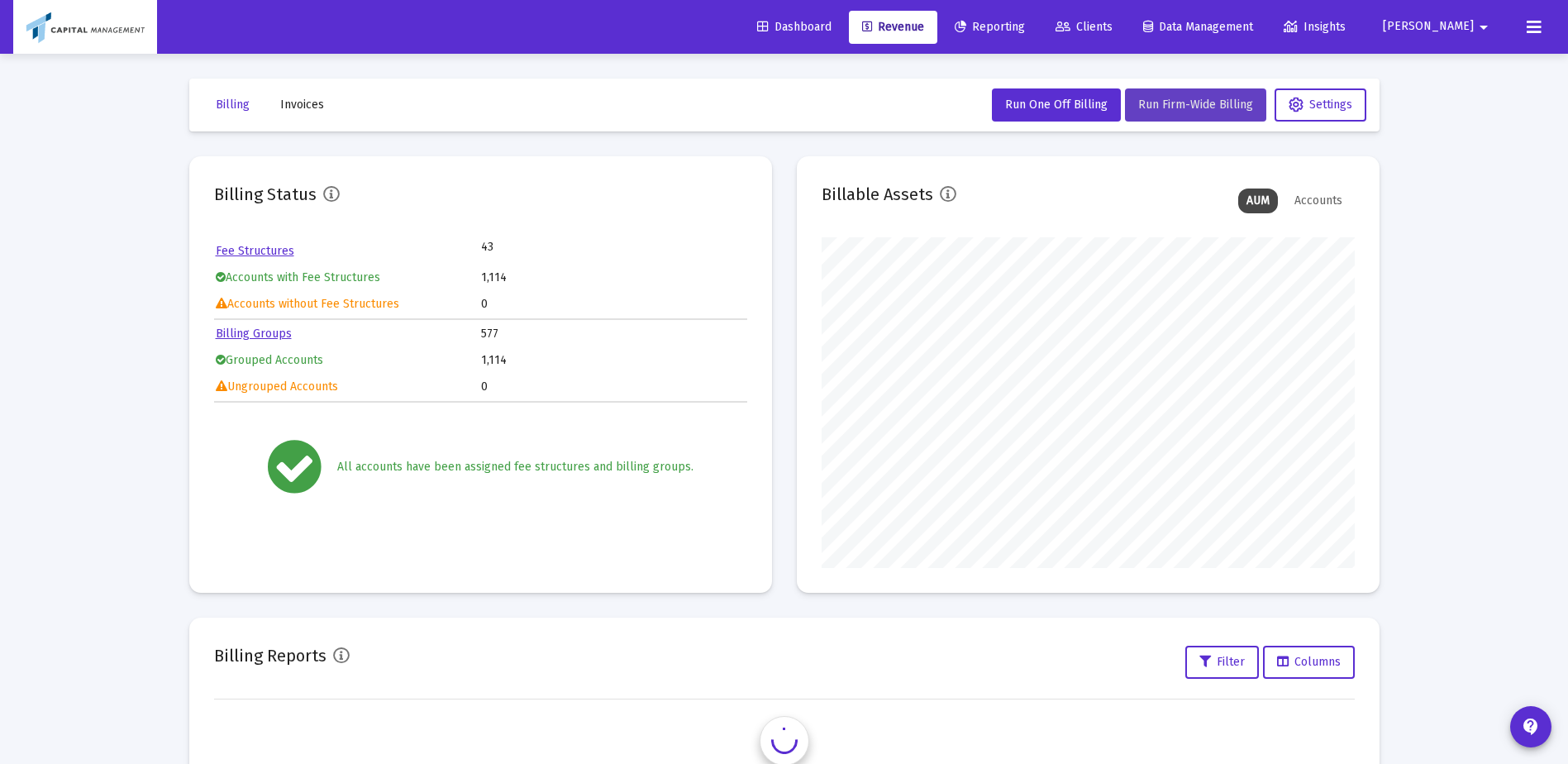
click at [1183, 108] on span "Run Firm-Wide Billing" at bounding box center [1195, 104] width 115 height 14
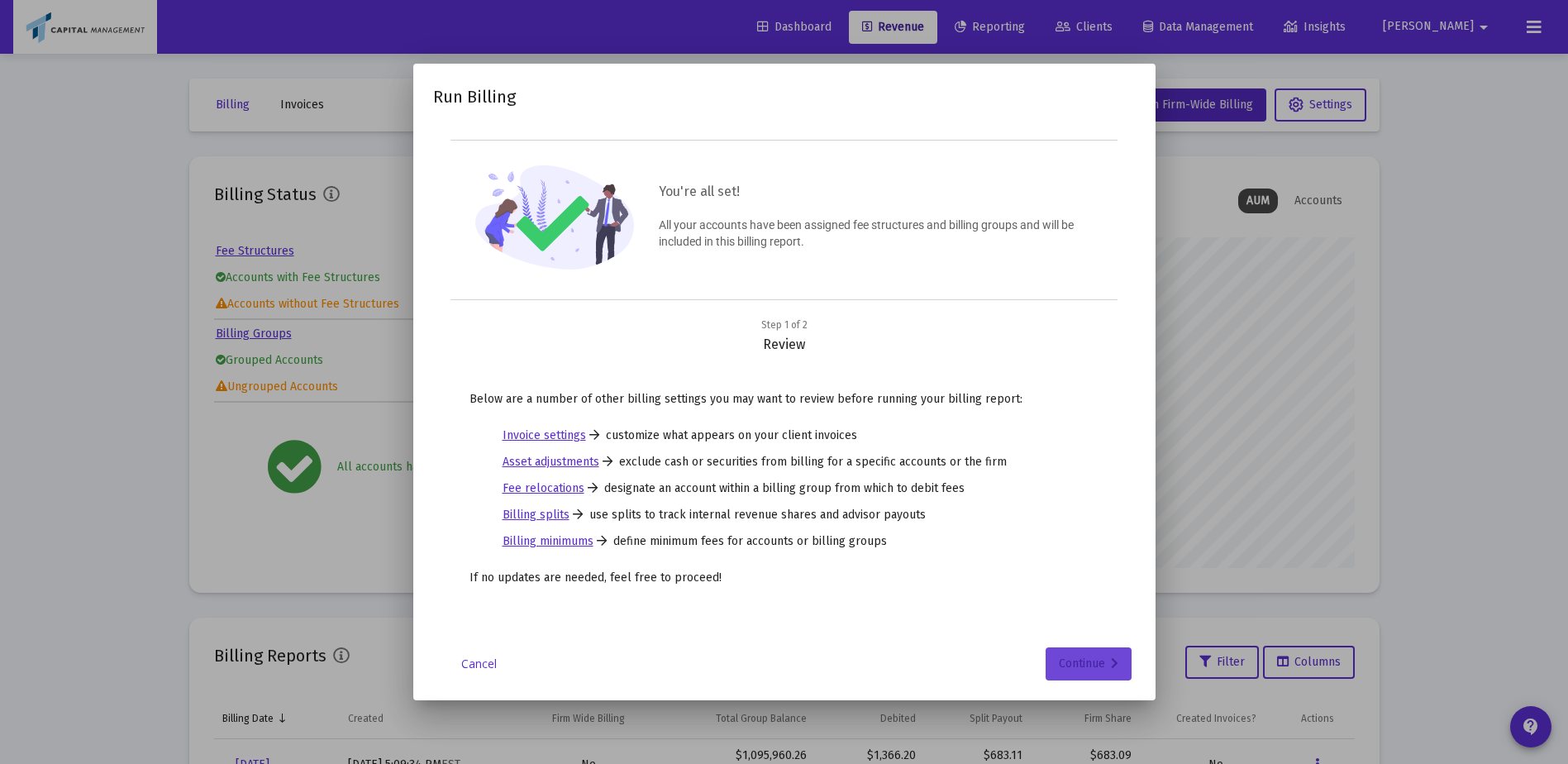
click at [1101, 675] on div "Continue" at bounding box center [1089, 664] width 60 height 33
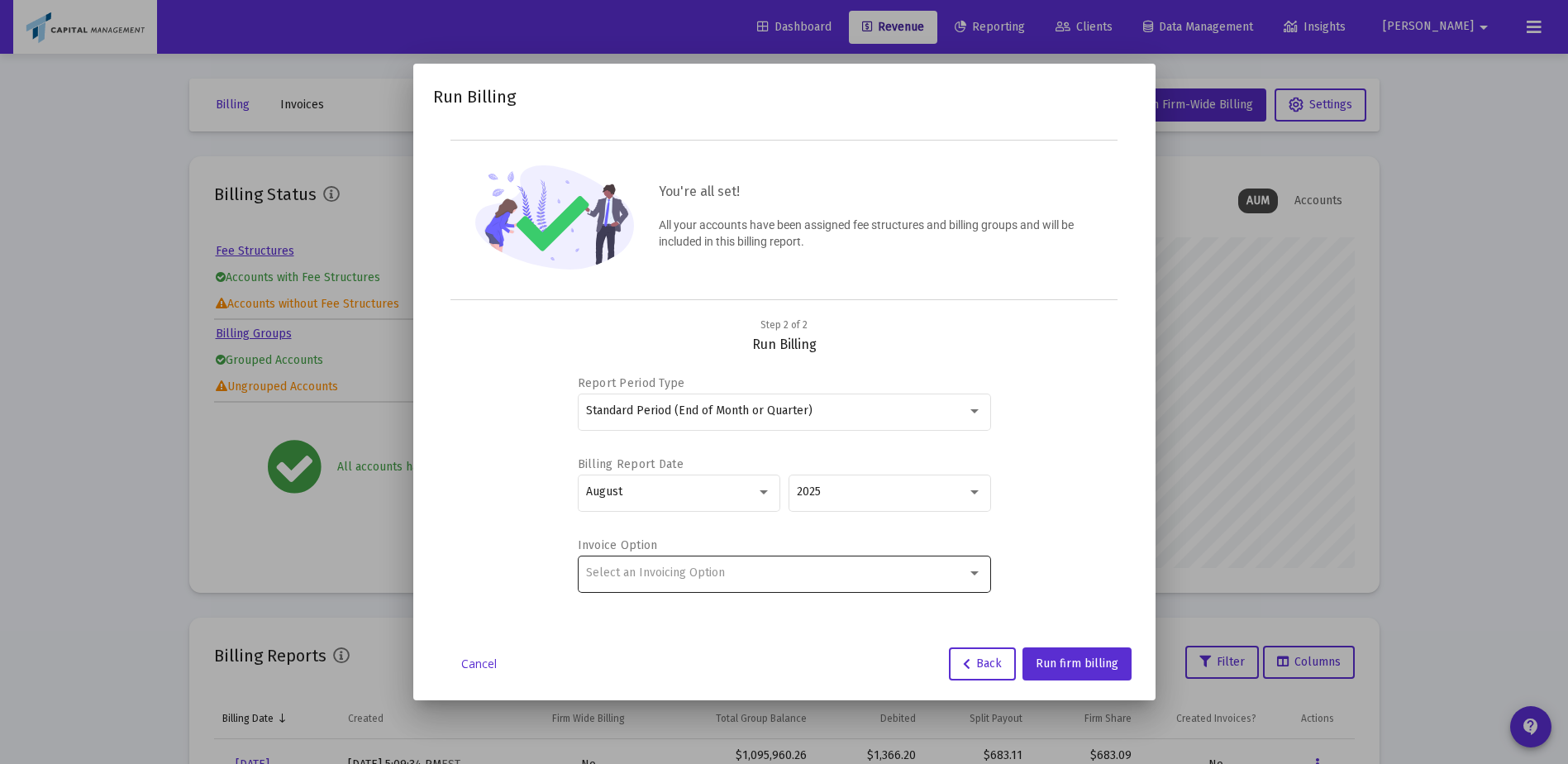
click at [743, 555] on div "Select an Invoicing Option" at bounding box center [784, 573] width 396 height 41
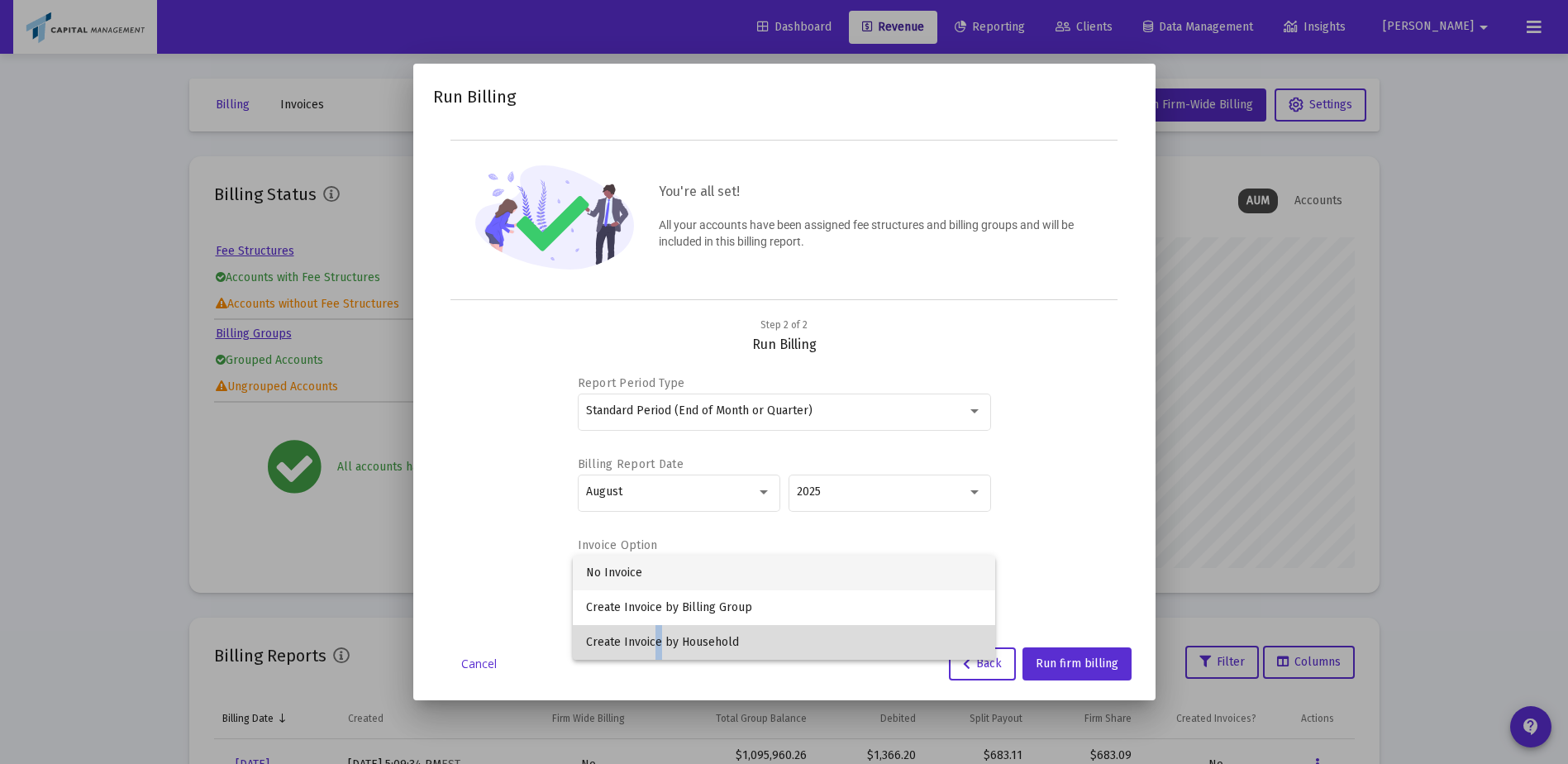
click at [651, 633] on span "Create Invoice by Household" at bounding box center [784, 642] width 396 height 35
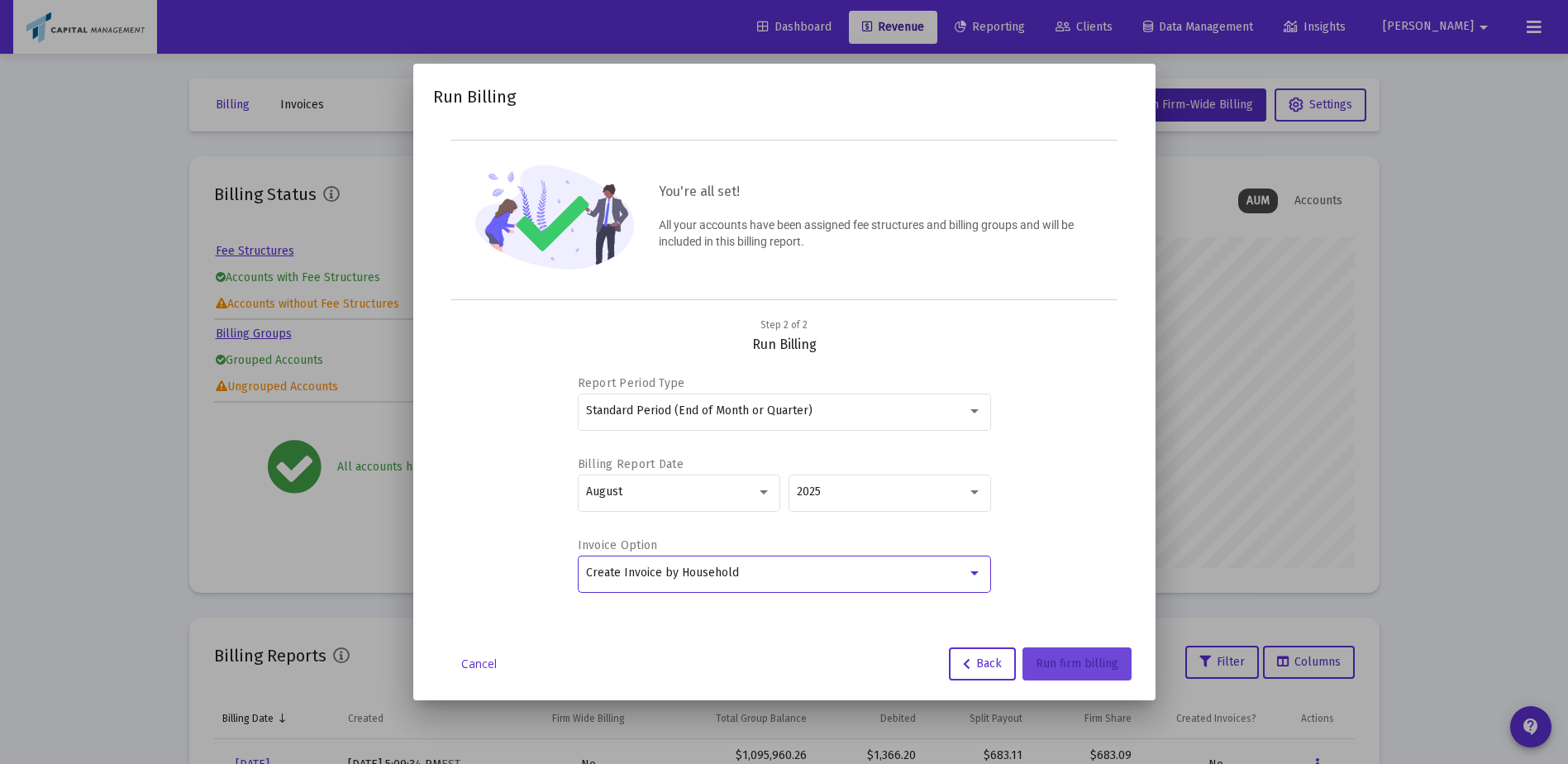
click at [1065, 657] on span "Run firm billing" at bounding box center [1076, 663] width 82 height 14
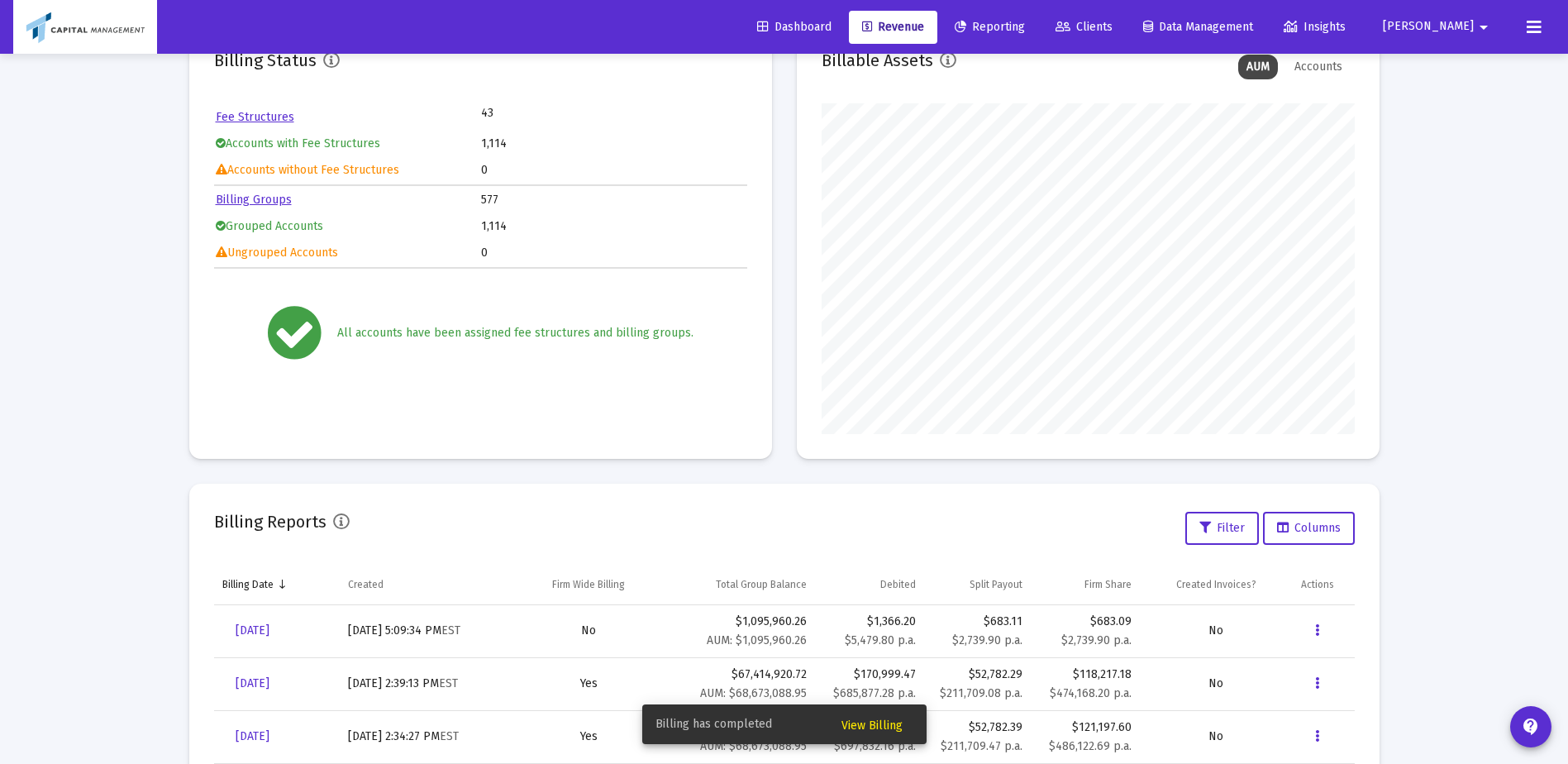
scroll to position [335, 0]
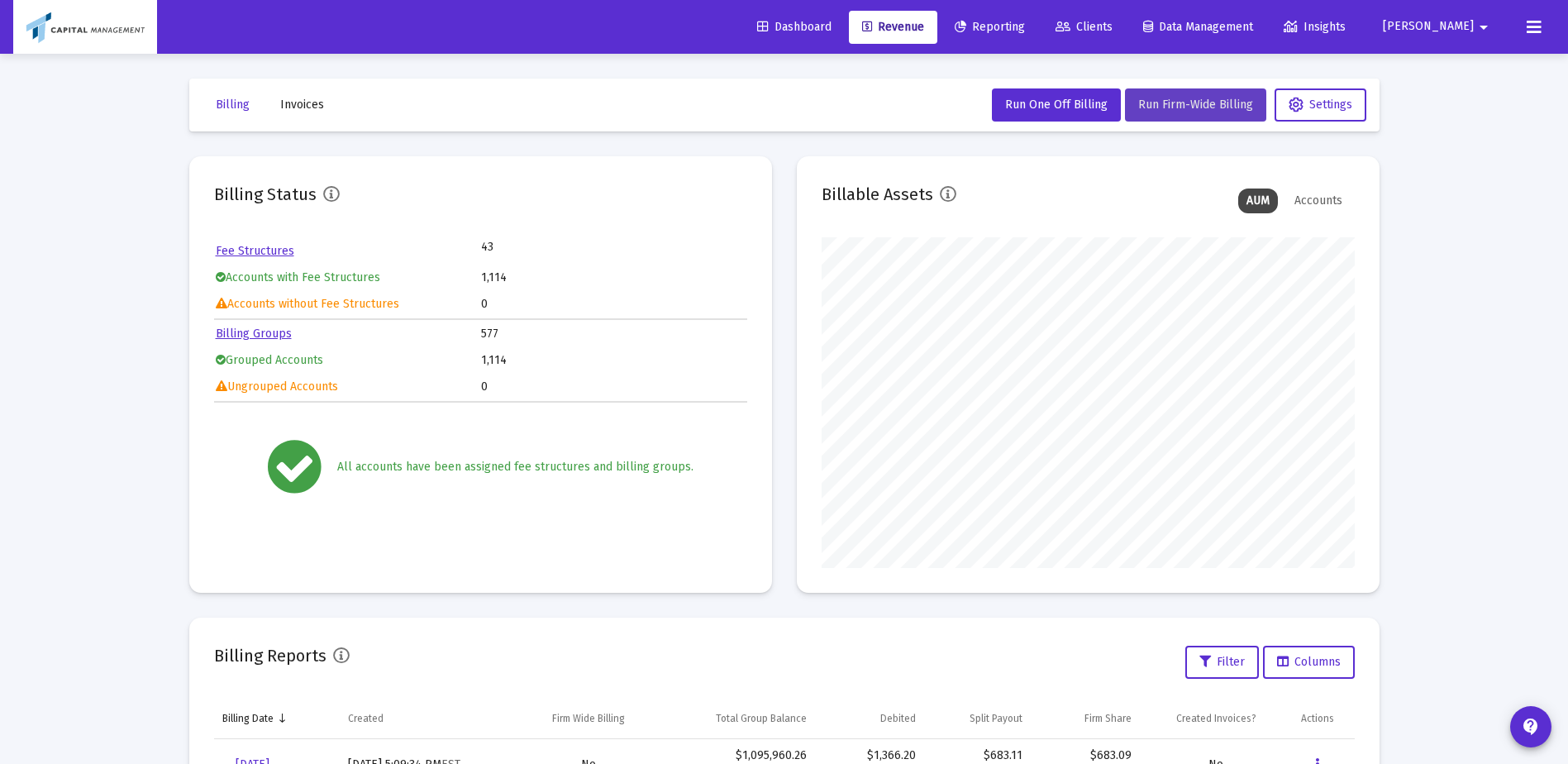
click at [1185, 109] on span "Run Firm-Wide Billing" at bounding box center [1195, 104] width 115 height 14
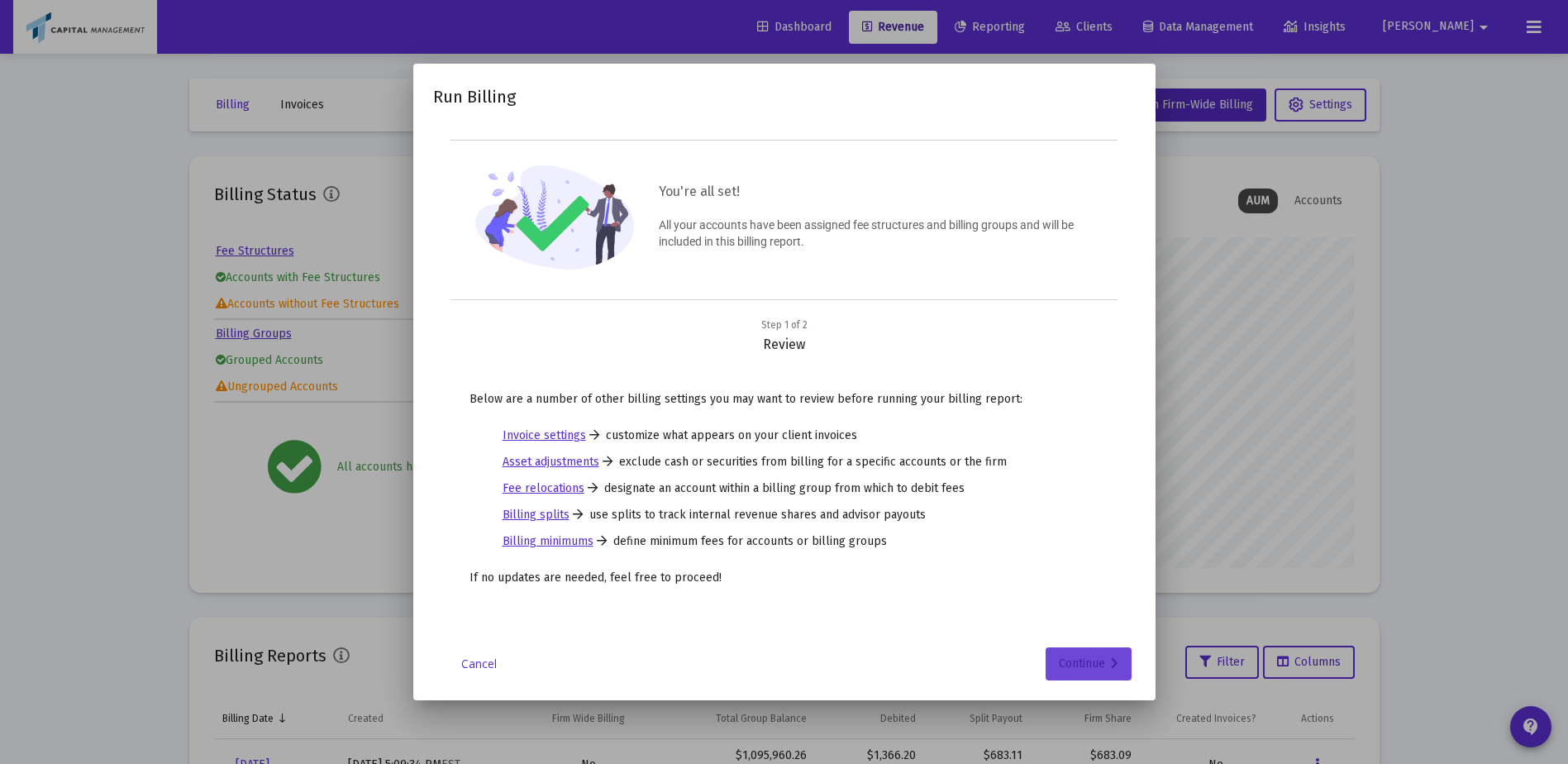
click at [1091, 658] on div "Continue" at bounding box center [1089, 664] width 60 height 33
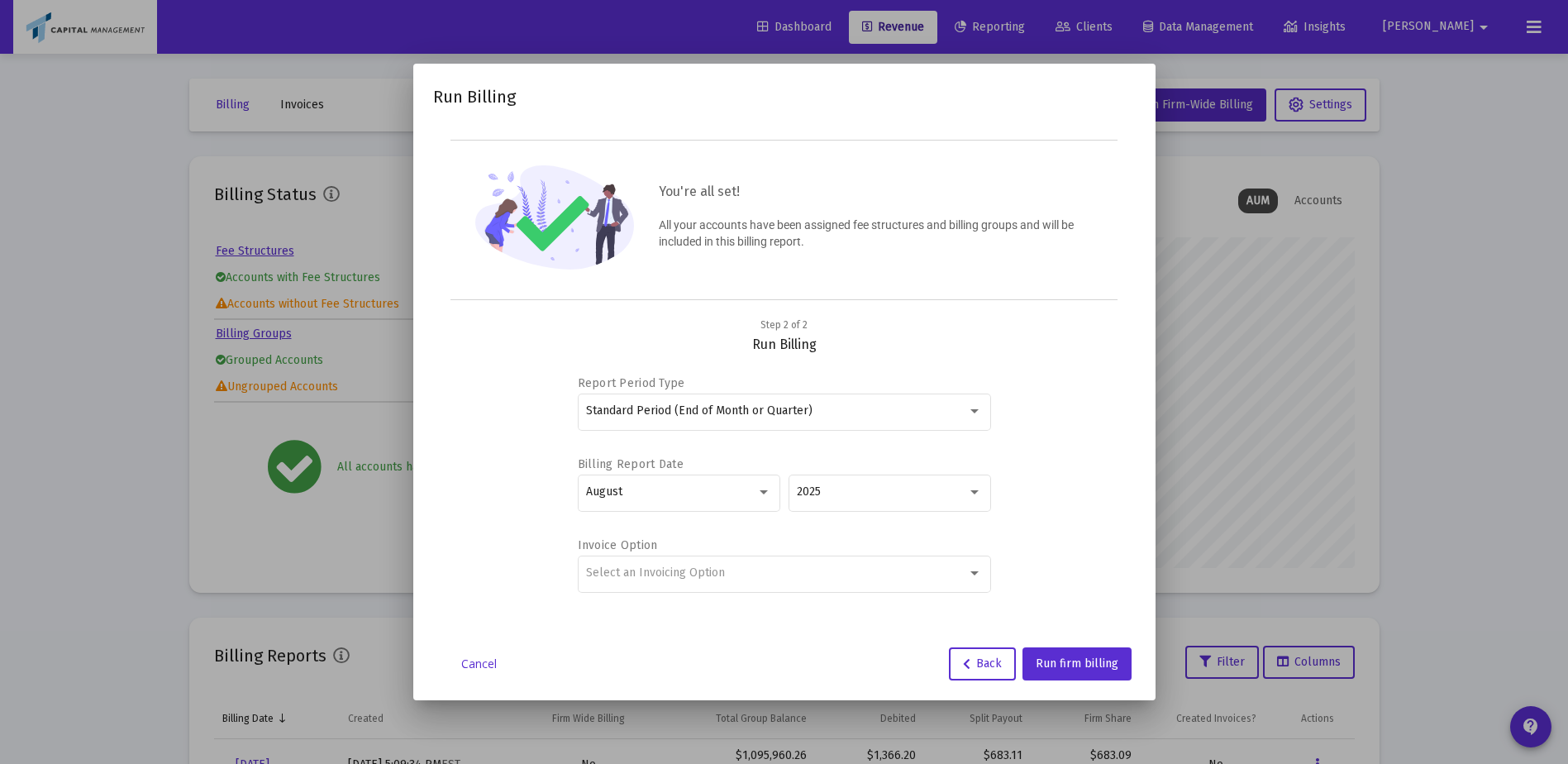
click at [932, 603] on div "Select an Invoicing Option" at bounding box center [784, 583] width 413 height 53
click at [923, 576] on div "Select an Invoicing Option" at bounding box center [776, 573] width 381 height 13
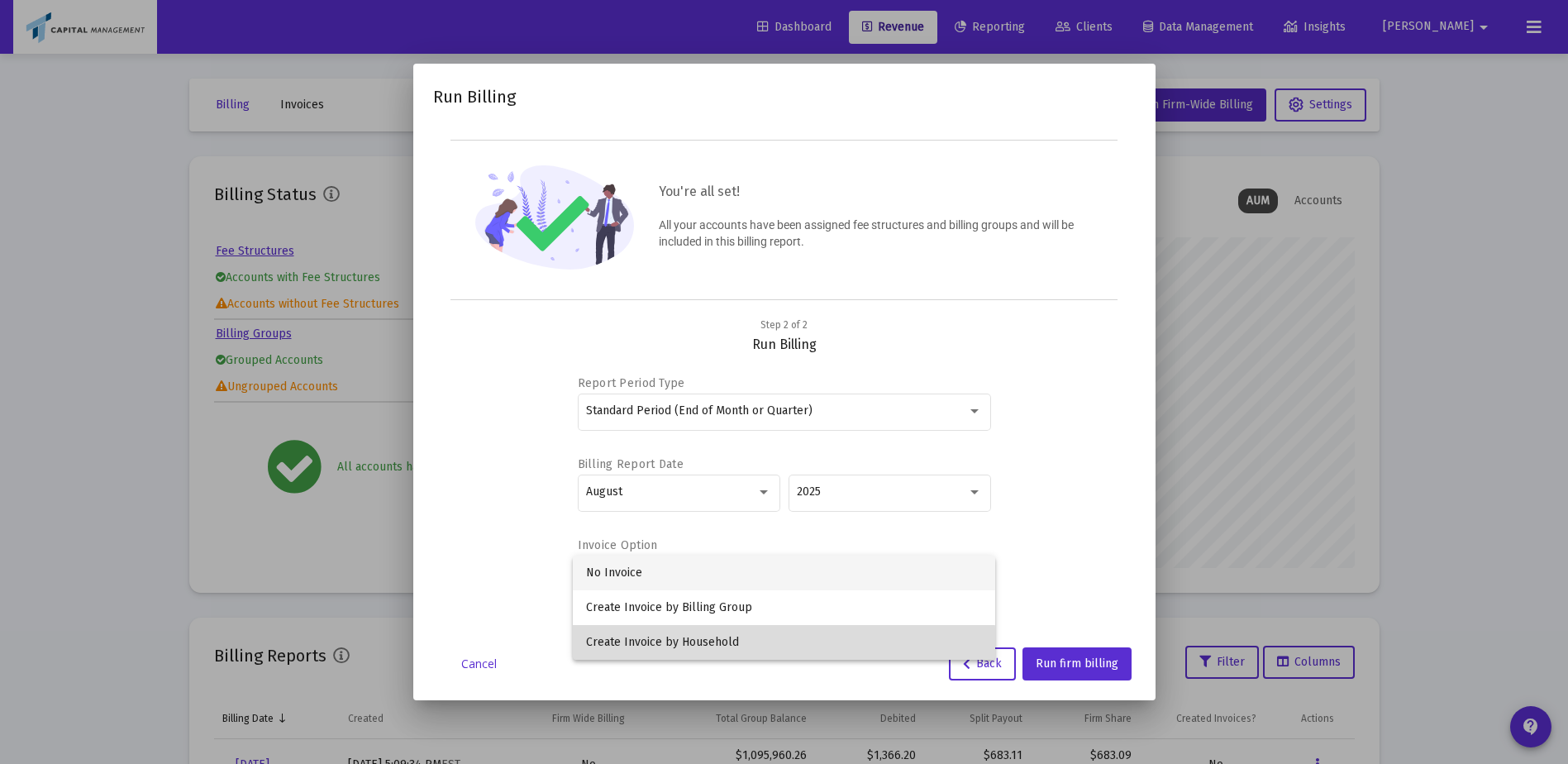
click at [728, 648] on span "Create Invoice by Household" at bounding box center [784, 642] width 396 height 35
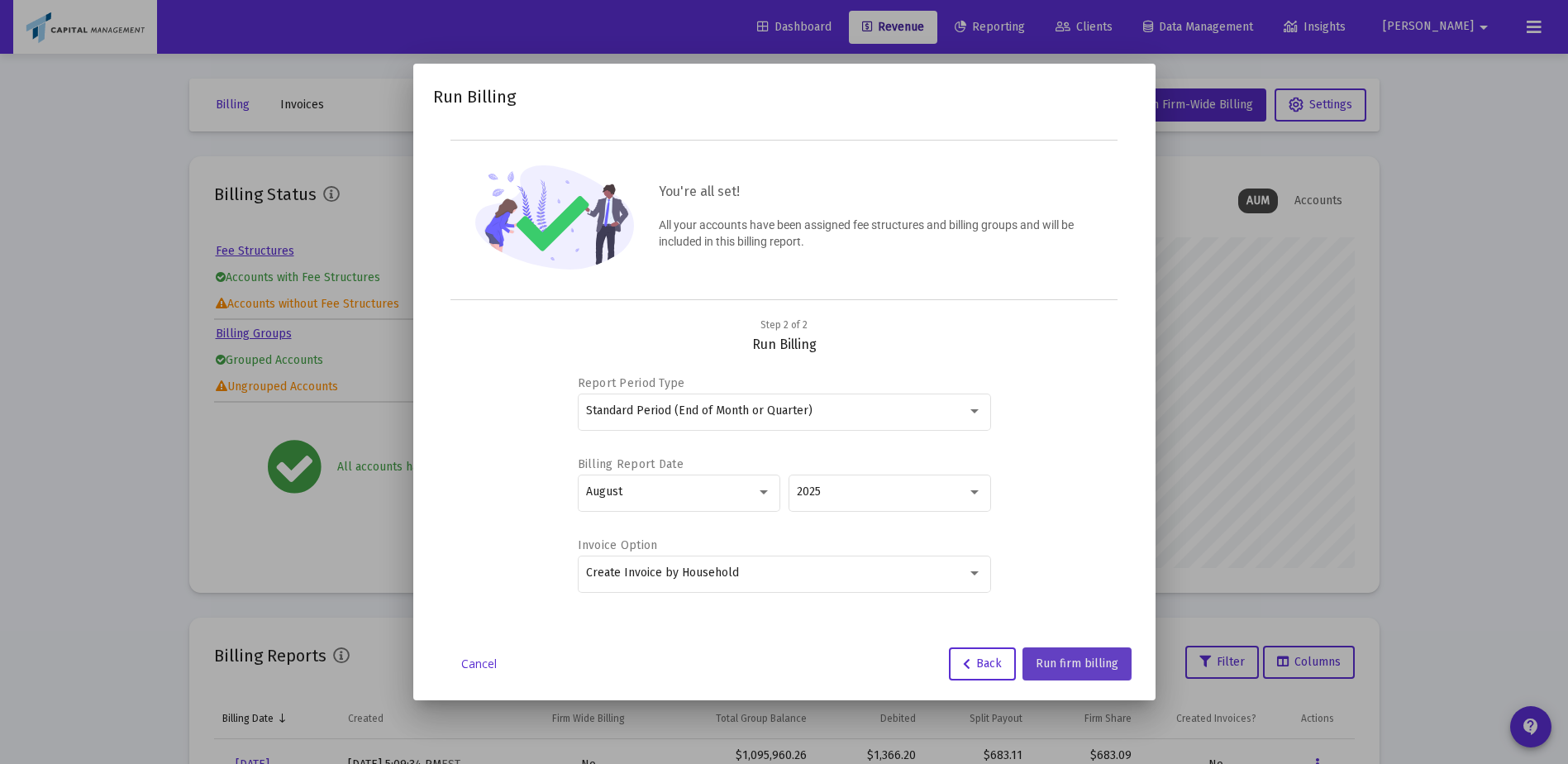
click at [1077, 655] on button "Run firm billing" at bounding box center [1076, 664] width 109 height 33
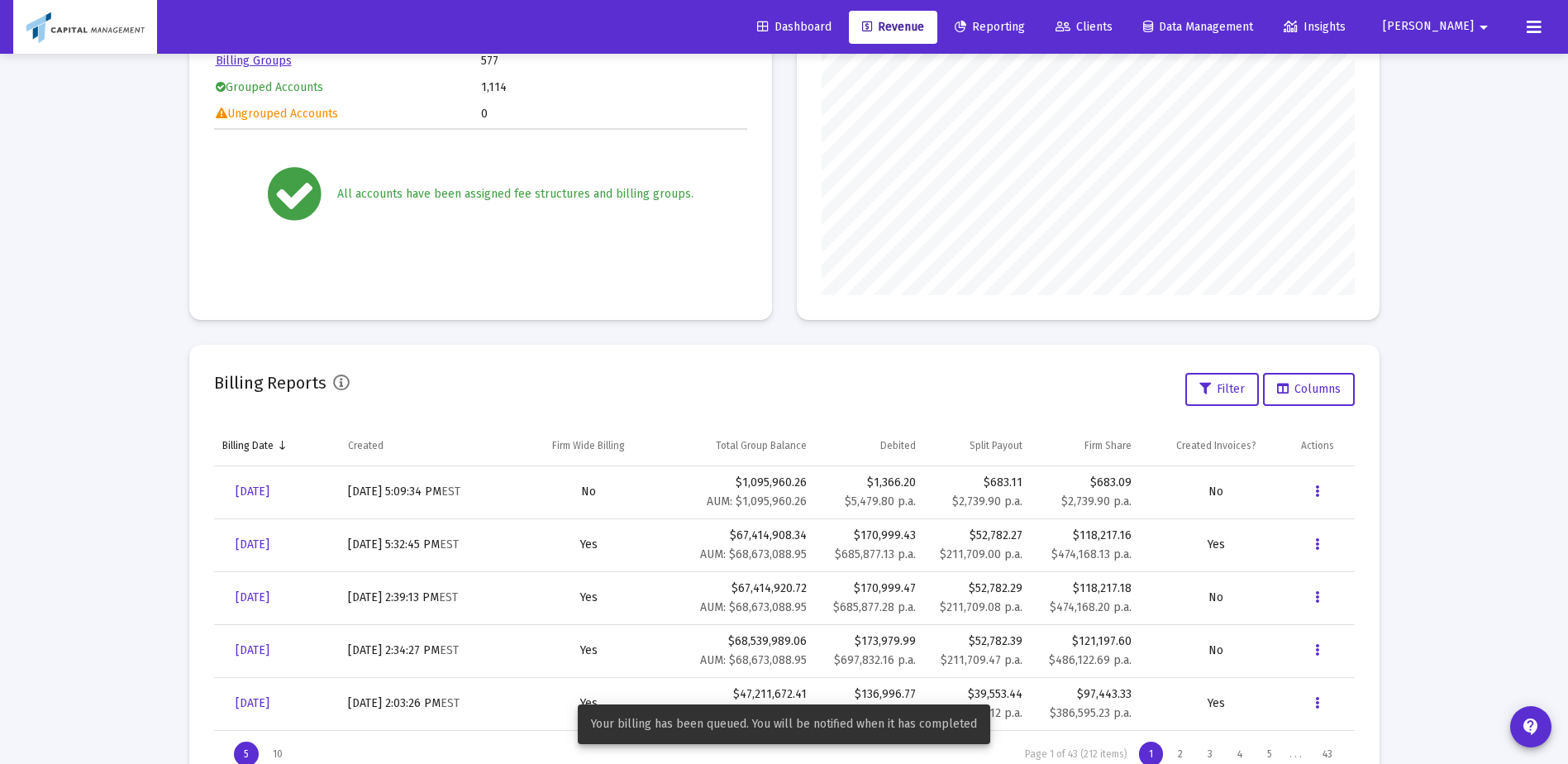
scroll to position [335, 0]
